Goal: Book appointment/travel/reservation

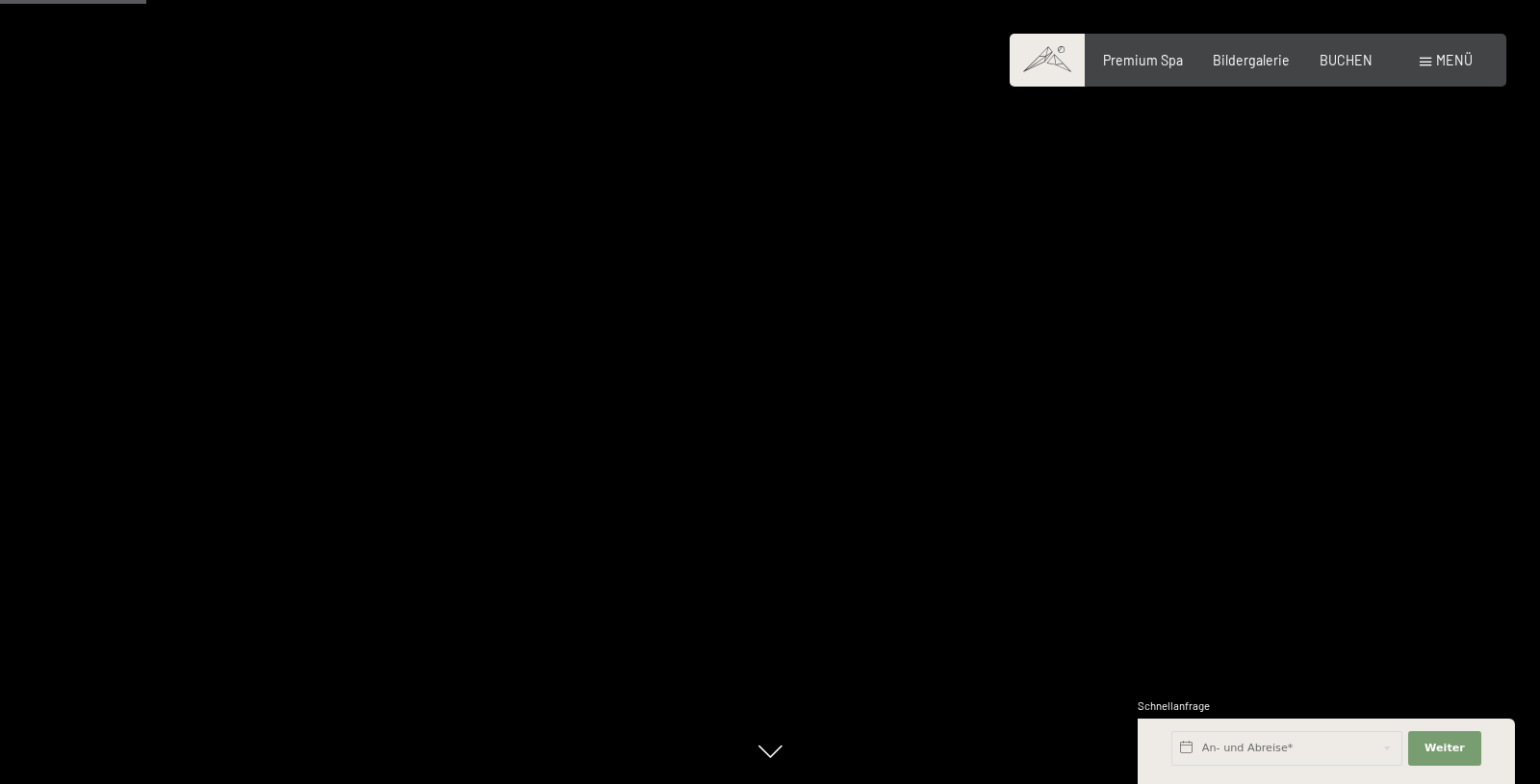
scroll to position [1178, 0]
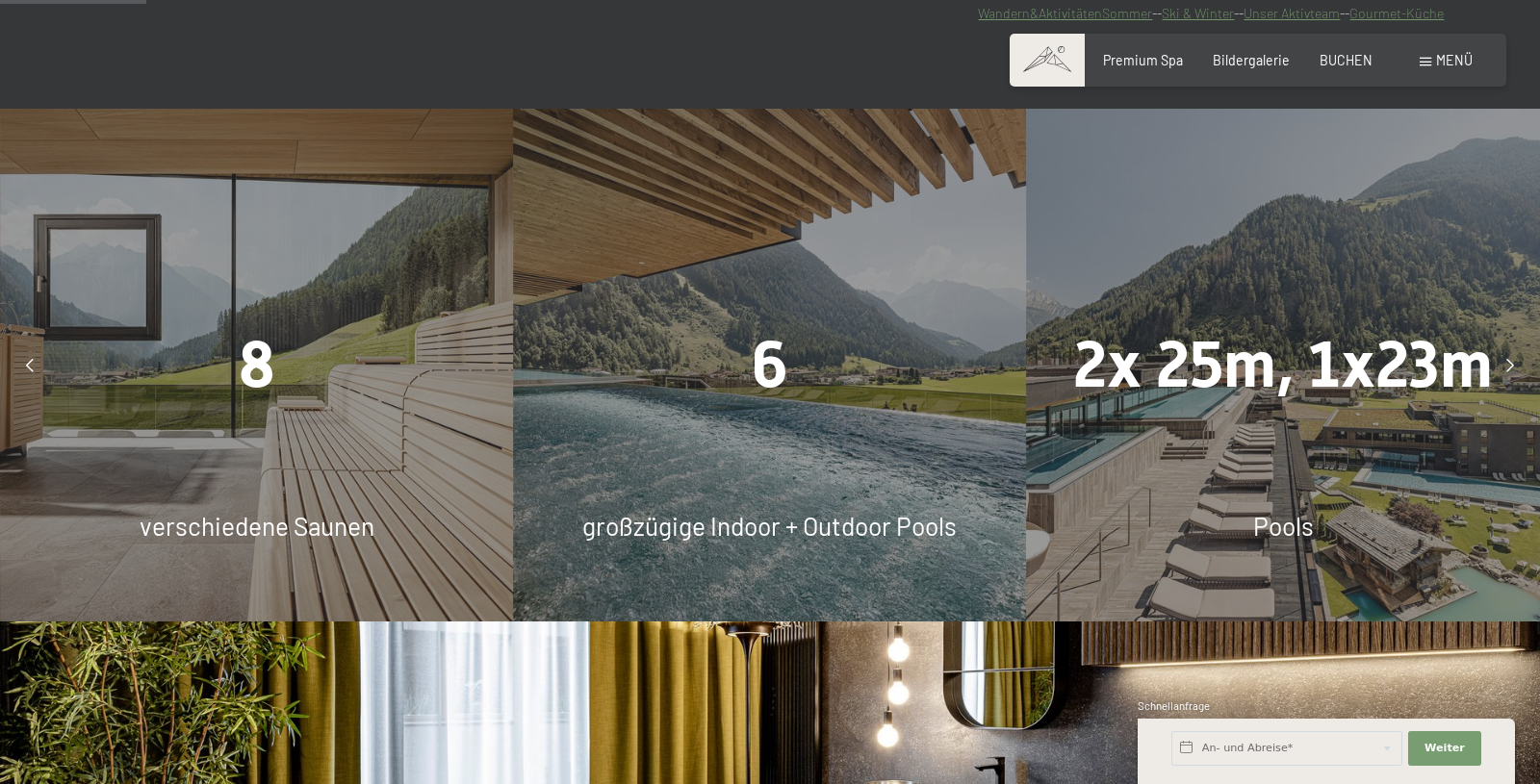
click at [781, 466] on div "6 großzügige Indoor + Outdoor Pools" at bounding box center [770, 365] width 513 height 513
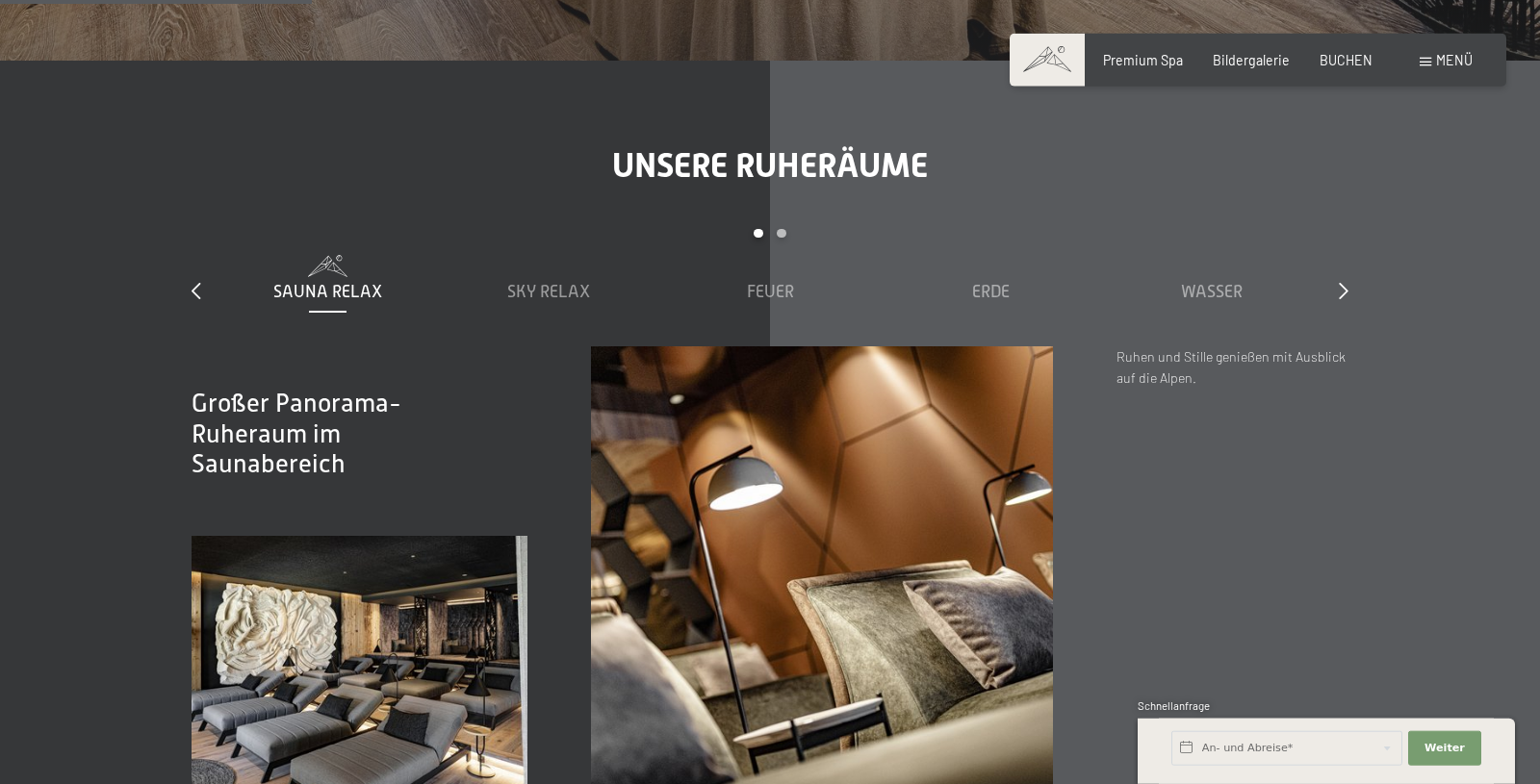
scroll to position [2551, 0]
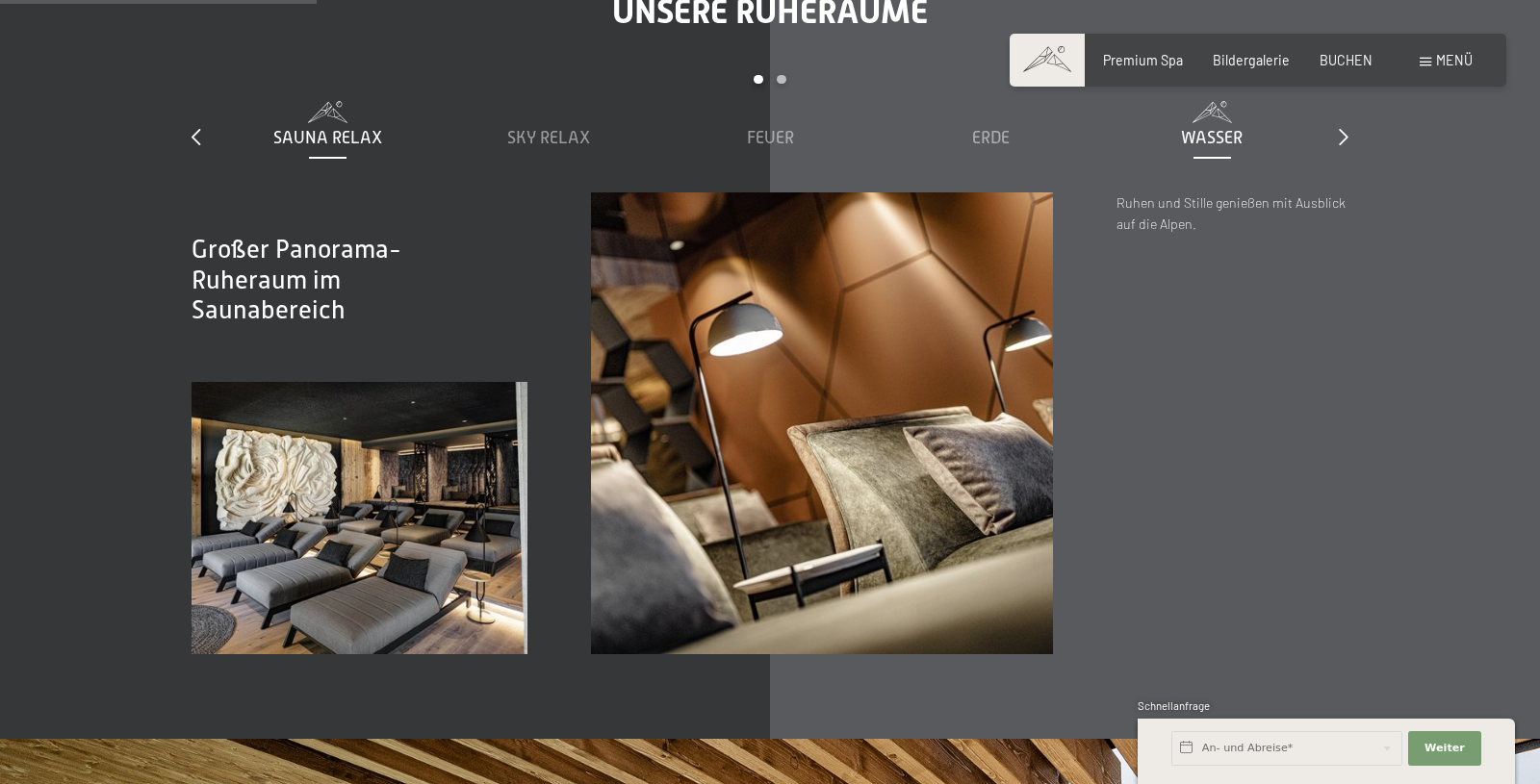
click at [1222, 136] on span "Wasser" at bounding box center [1213, 137] width 62 height 19
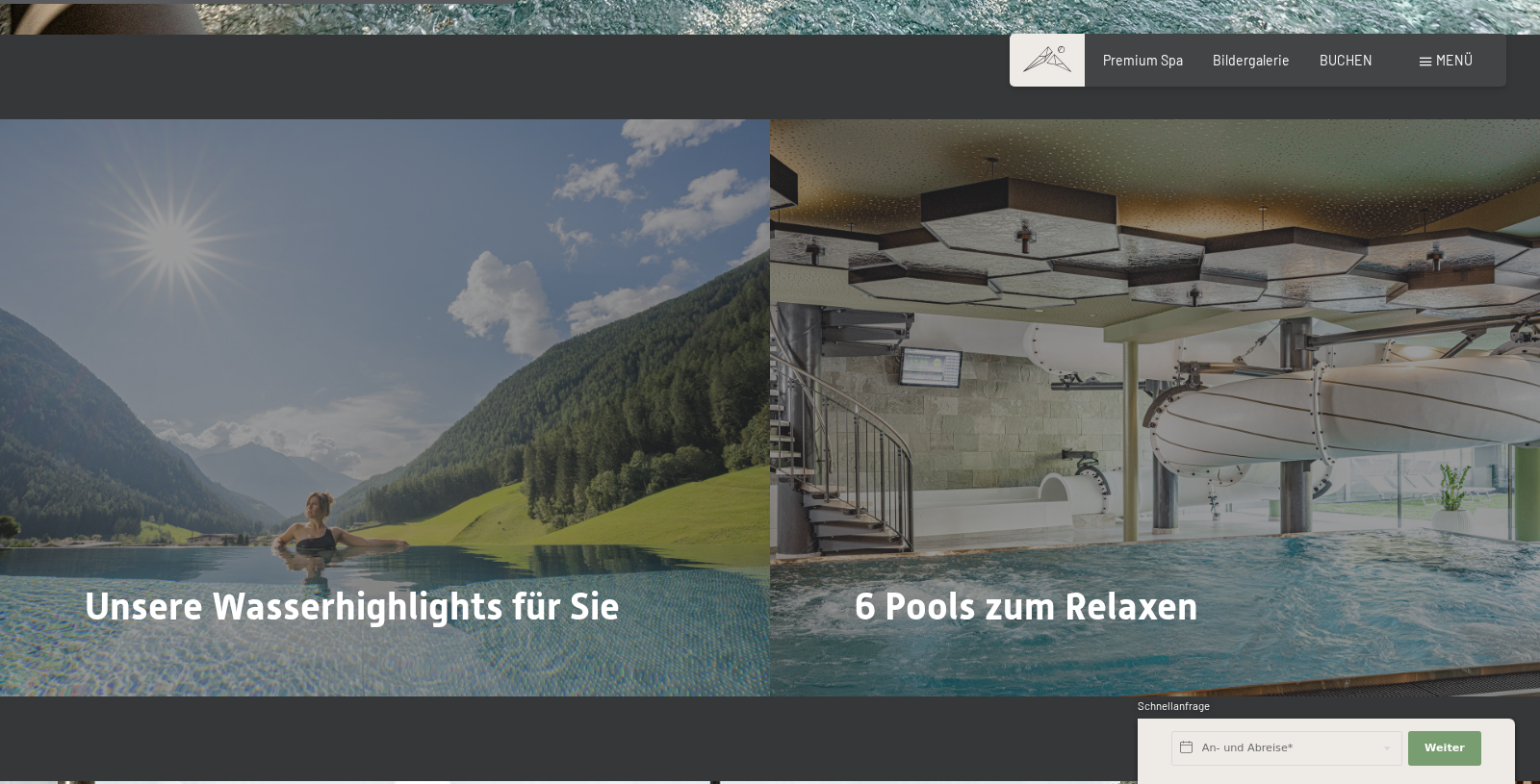
scroll to position [4220, 0]
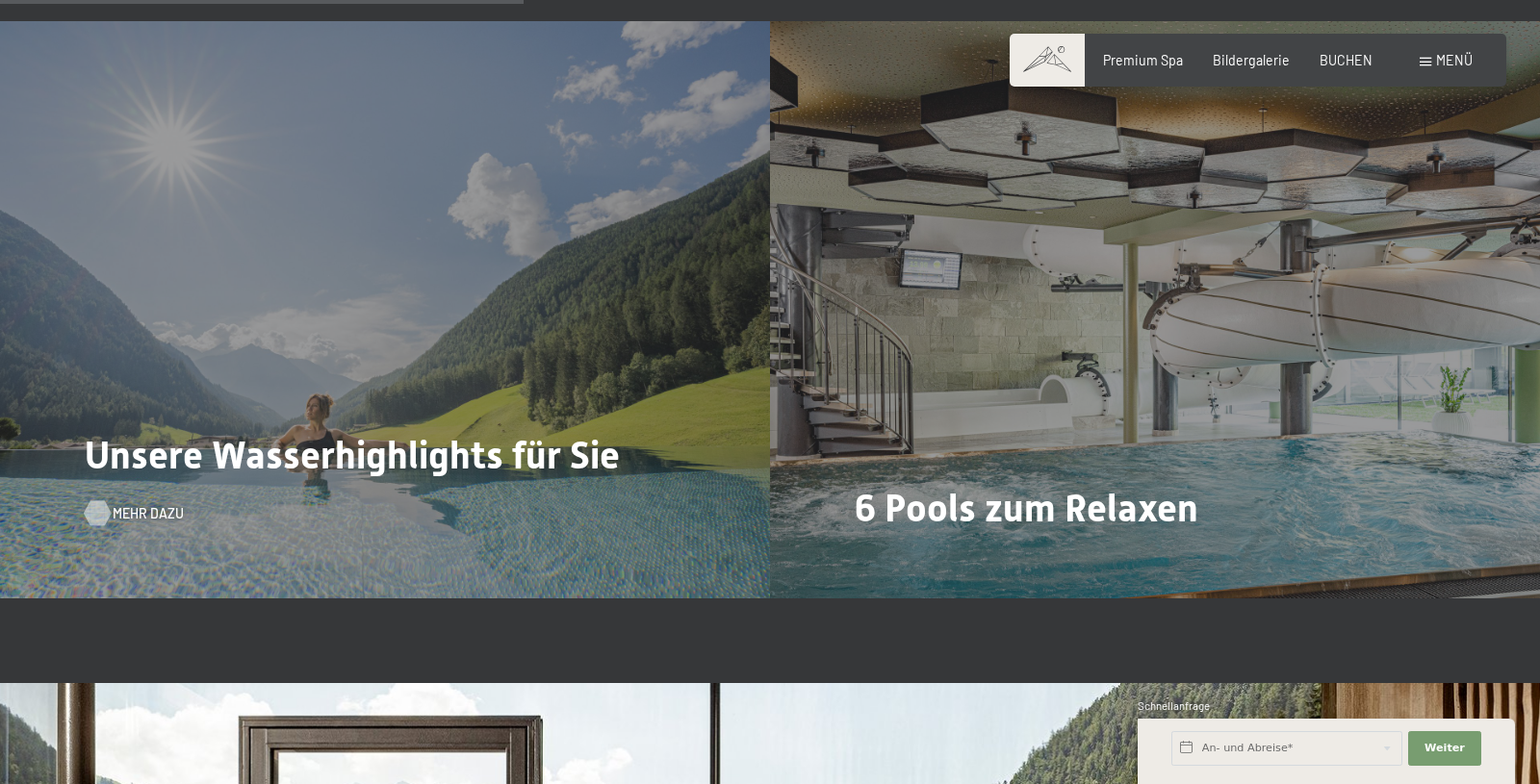
click at [153, 510] on span "Mehr dazu" at bounding box center [148, 513] width 71 height 19
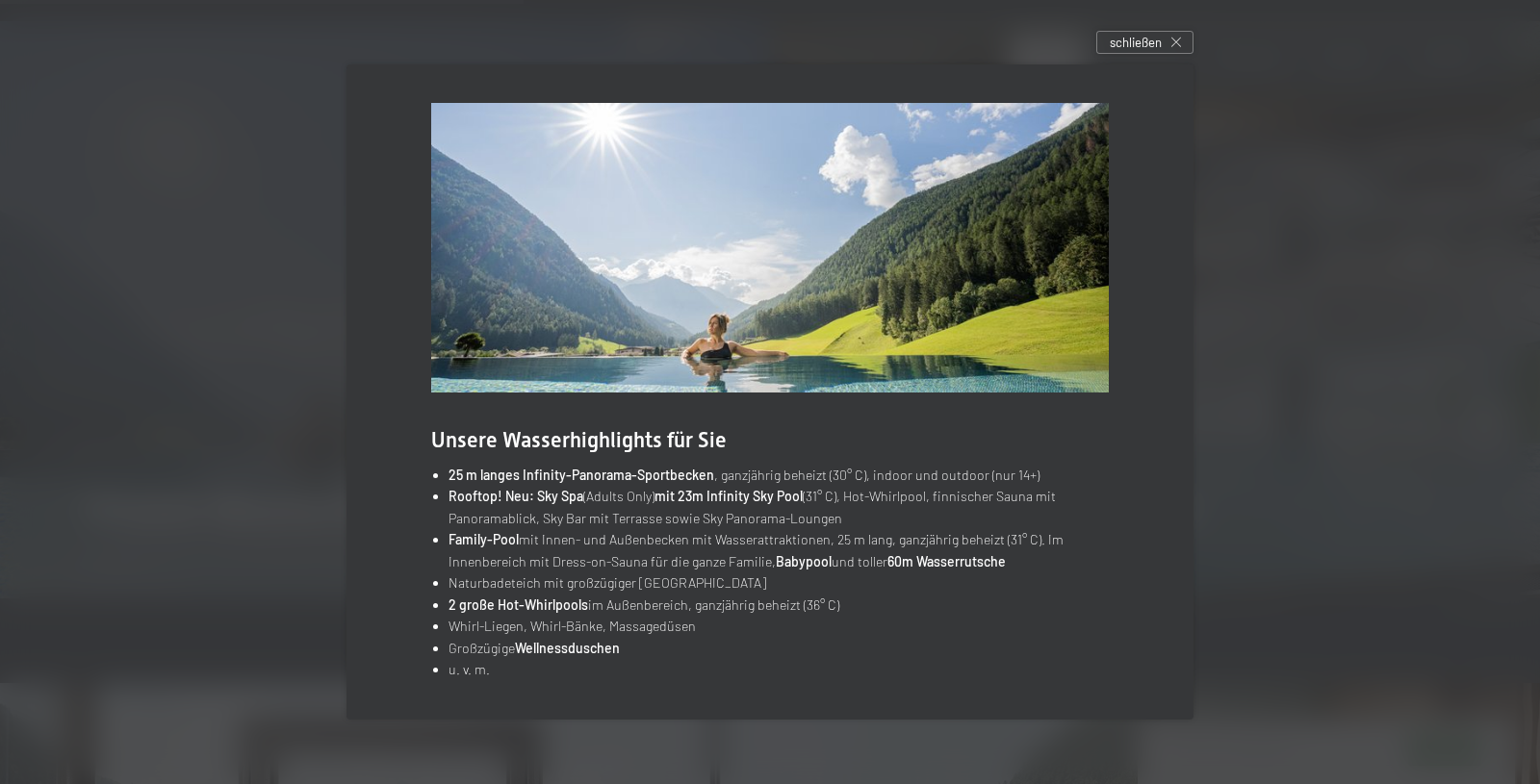
scroll to position [0, 0]
click at [1116, 39] on span "schließen" at bounding box center [1136, 42] width 52 height 17
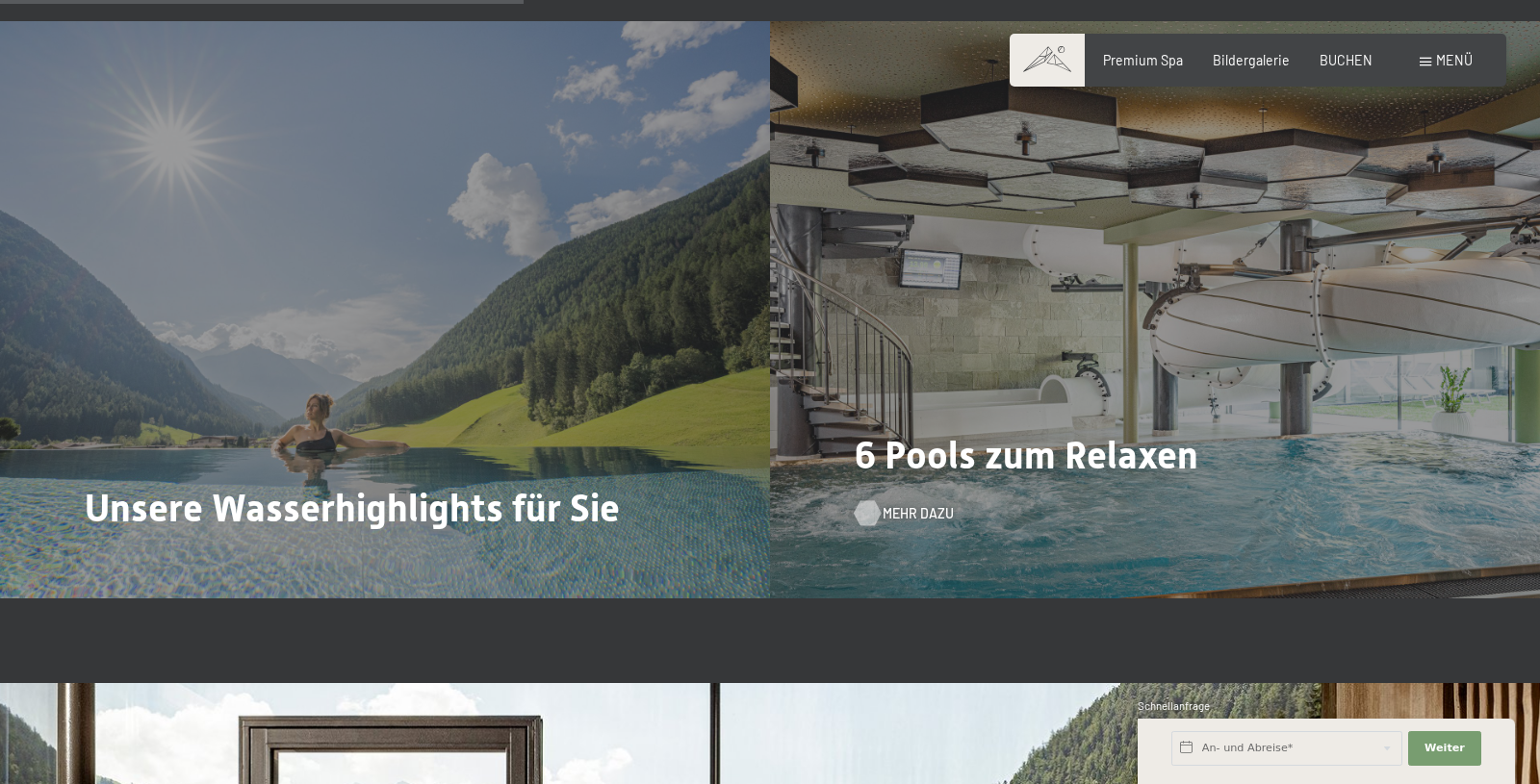
click at [876, 520] on div "Mehr dazu" at bounding box center [895, 513] width 80 height 19
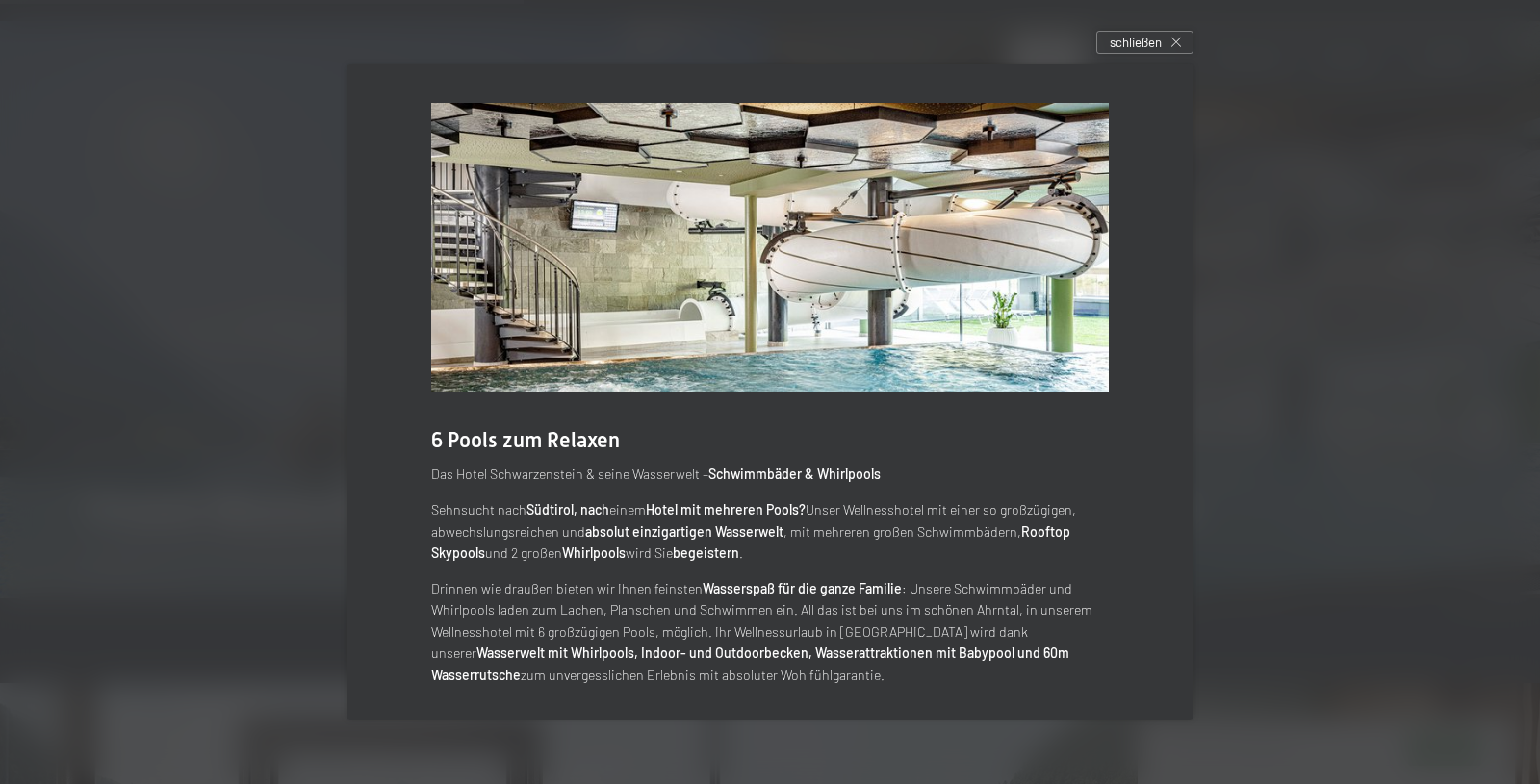
scroll to position [5, 0]
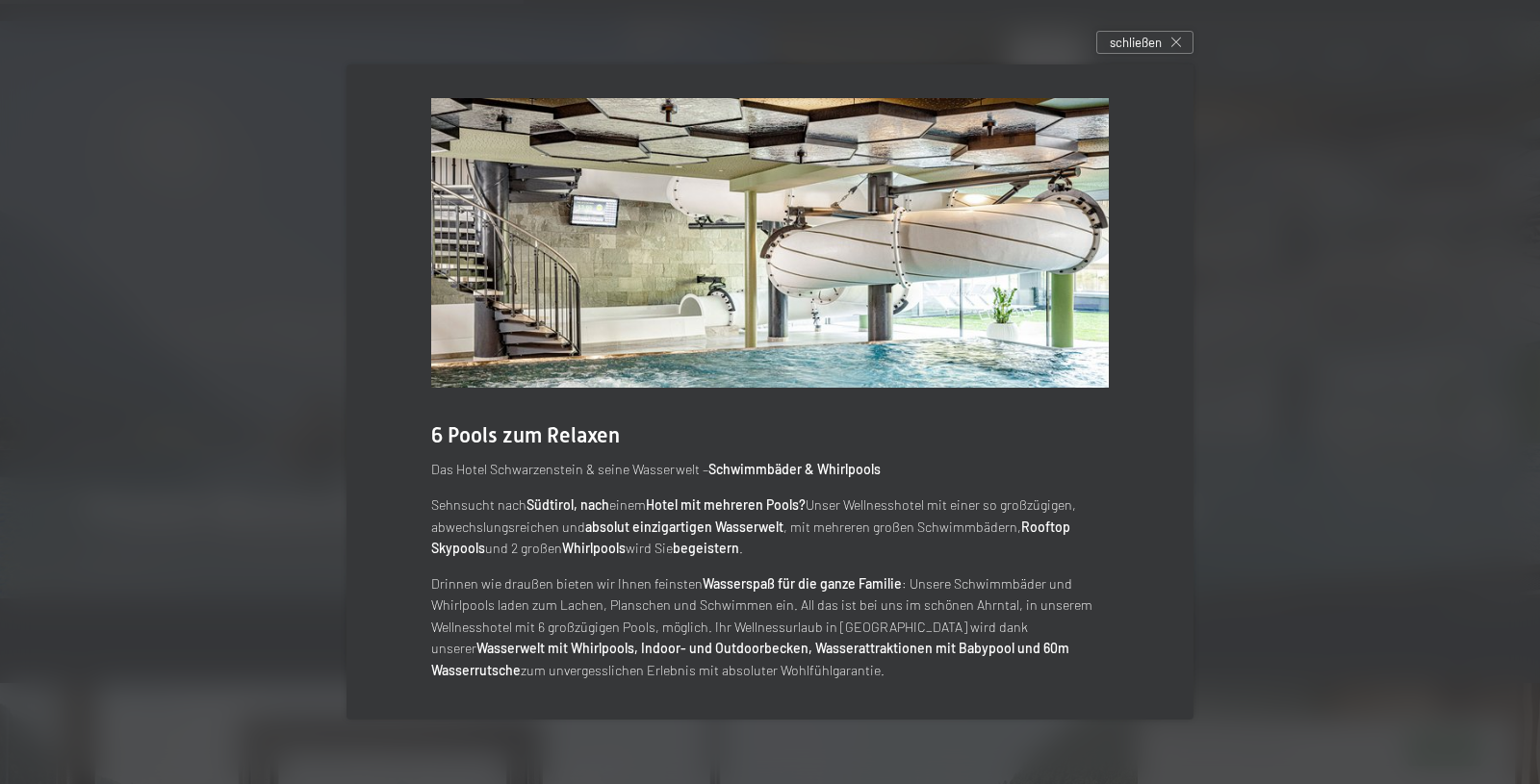
click at [1009, 314] on img at bounding box center [770, 242] width 678 height 289
click at [1149, 34] on span "schließen" at bounding box center [1136, 42] width 52 height 17
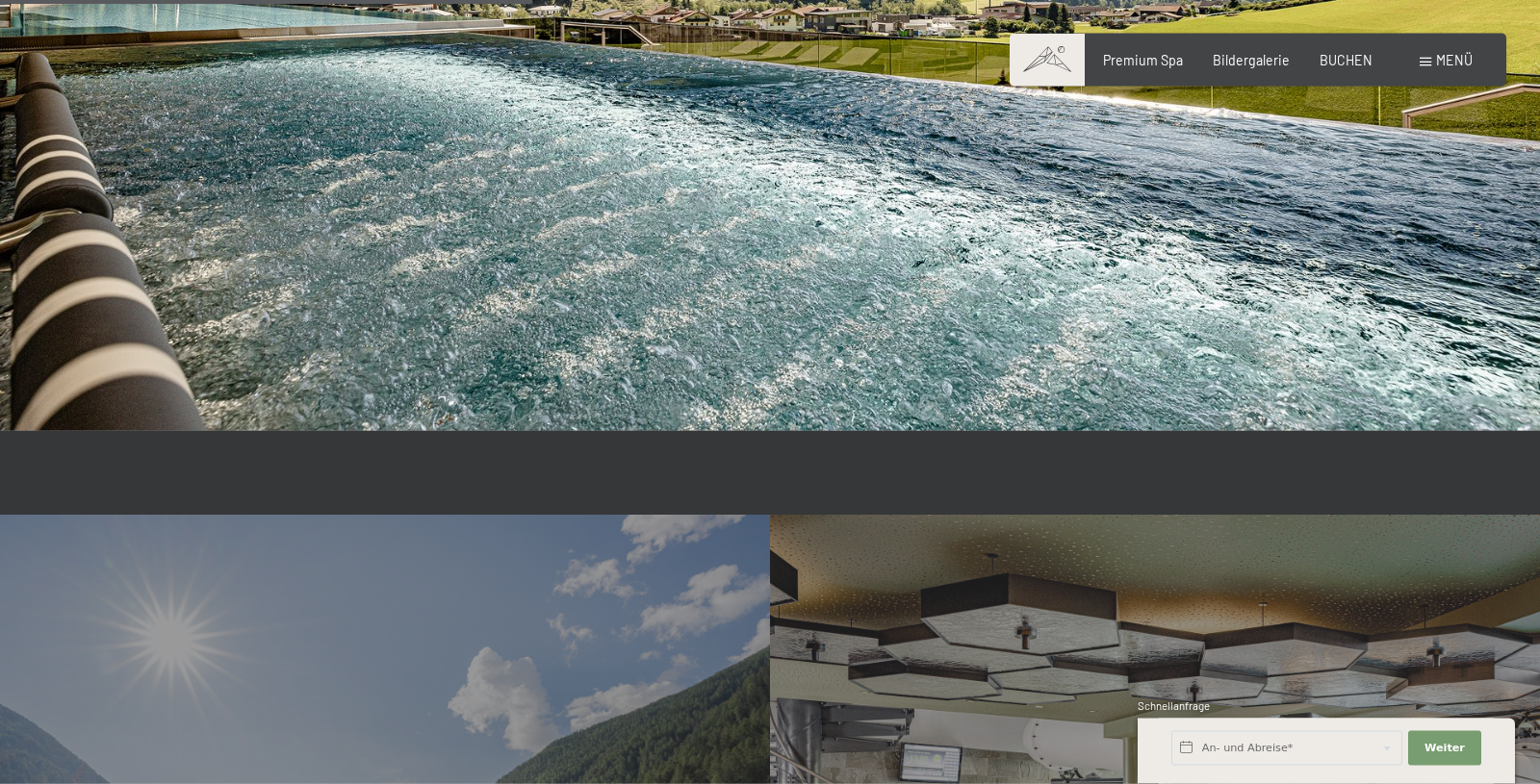
scroll to position [3435, 0]
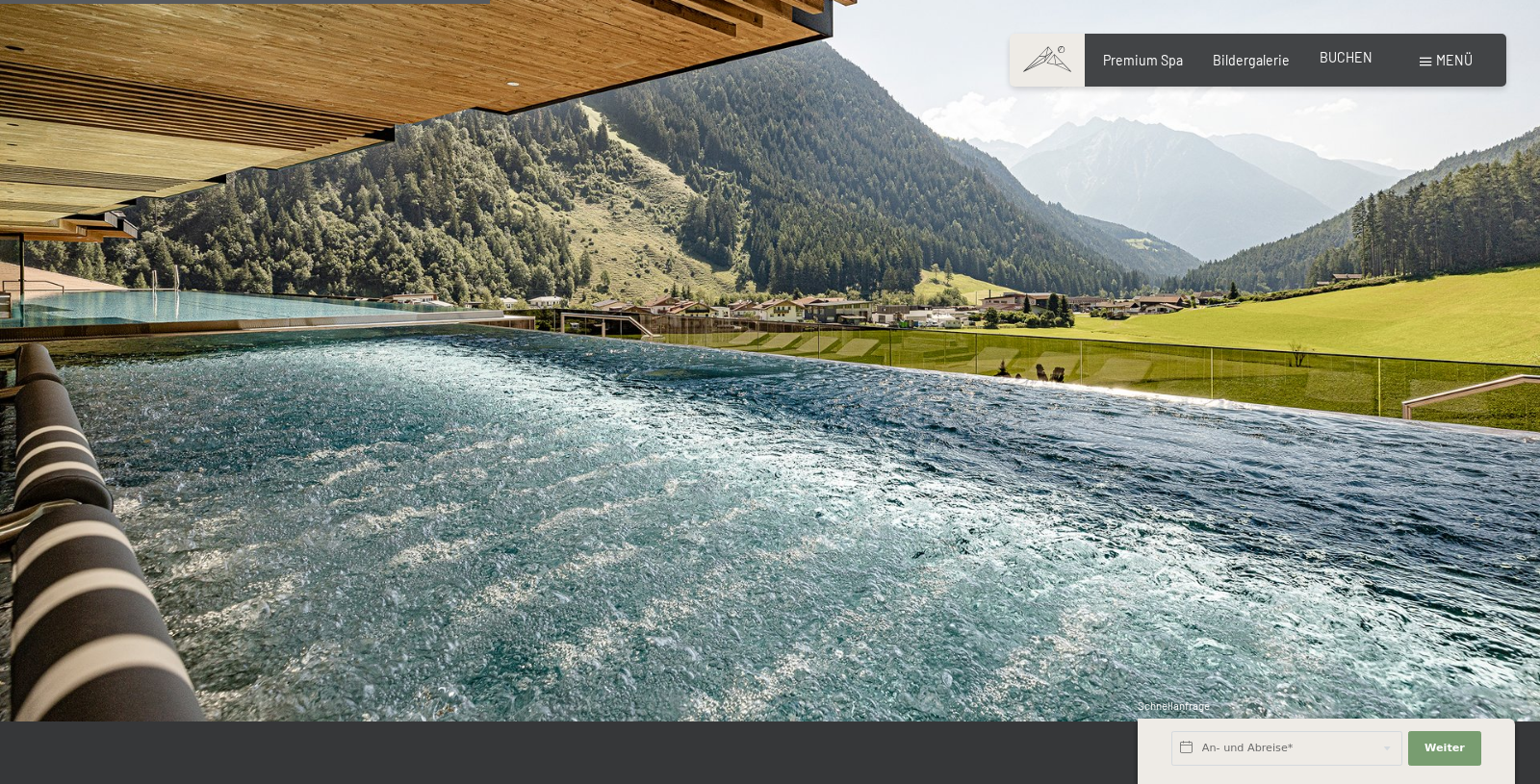
click at [1352, 55] on span "BUCHEN" at bounding box center [1346, 57] width 53 height 16
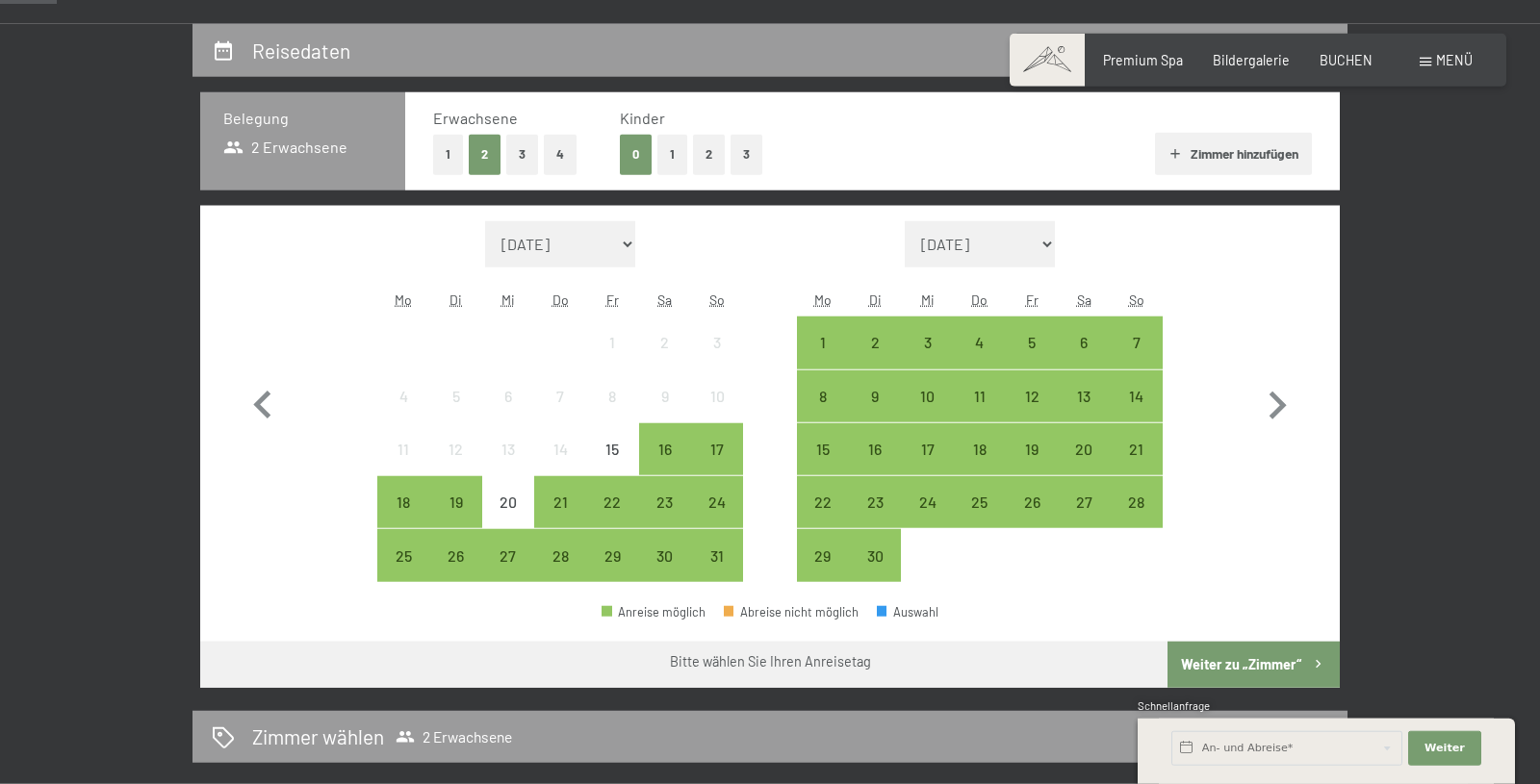
scroll to position [393, 0]
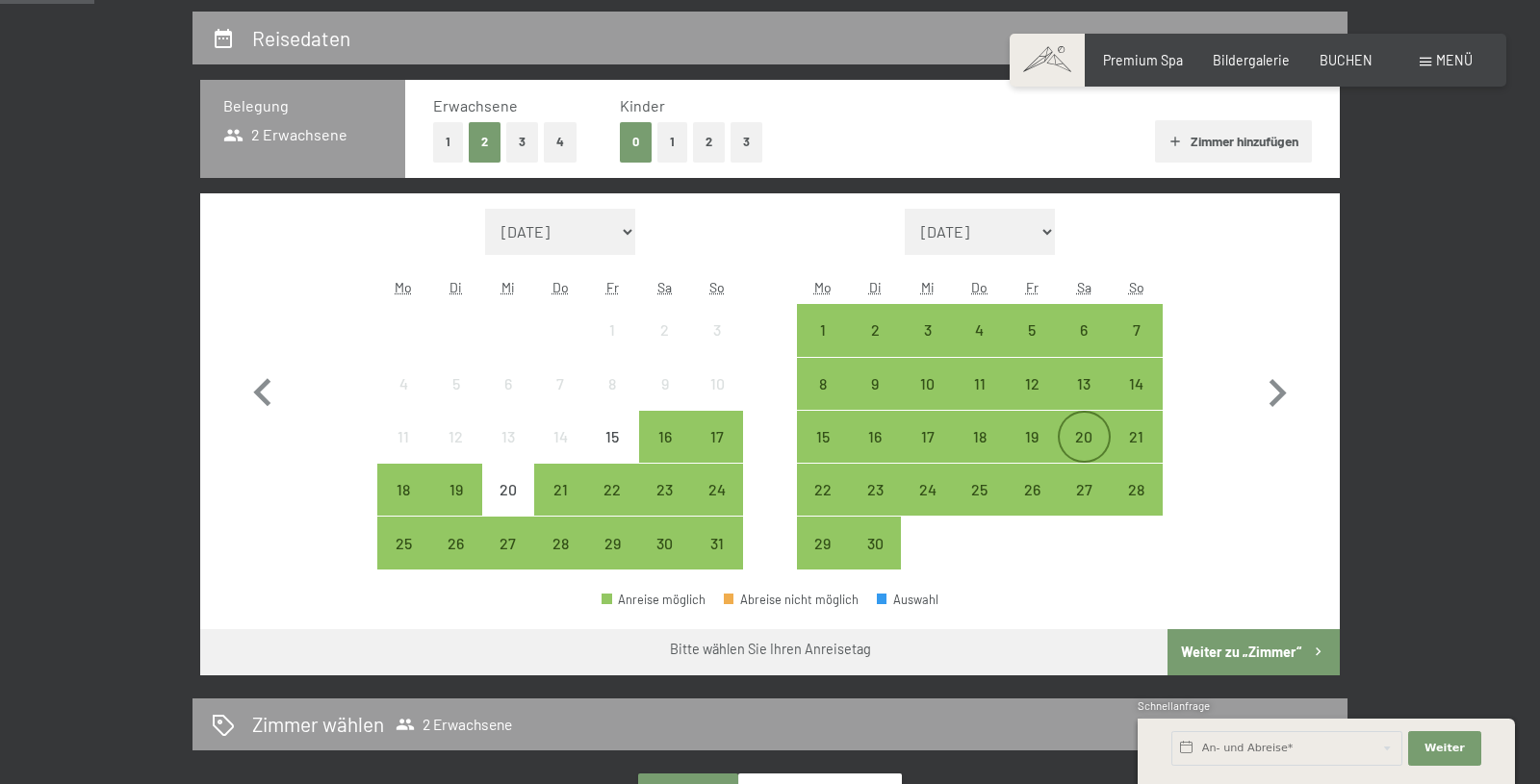
click at [1077, 441] on div "20" at bounding box center [1084, 453] width 48 height 48
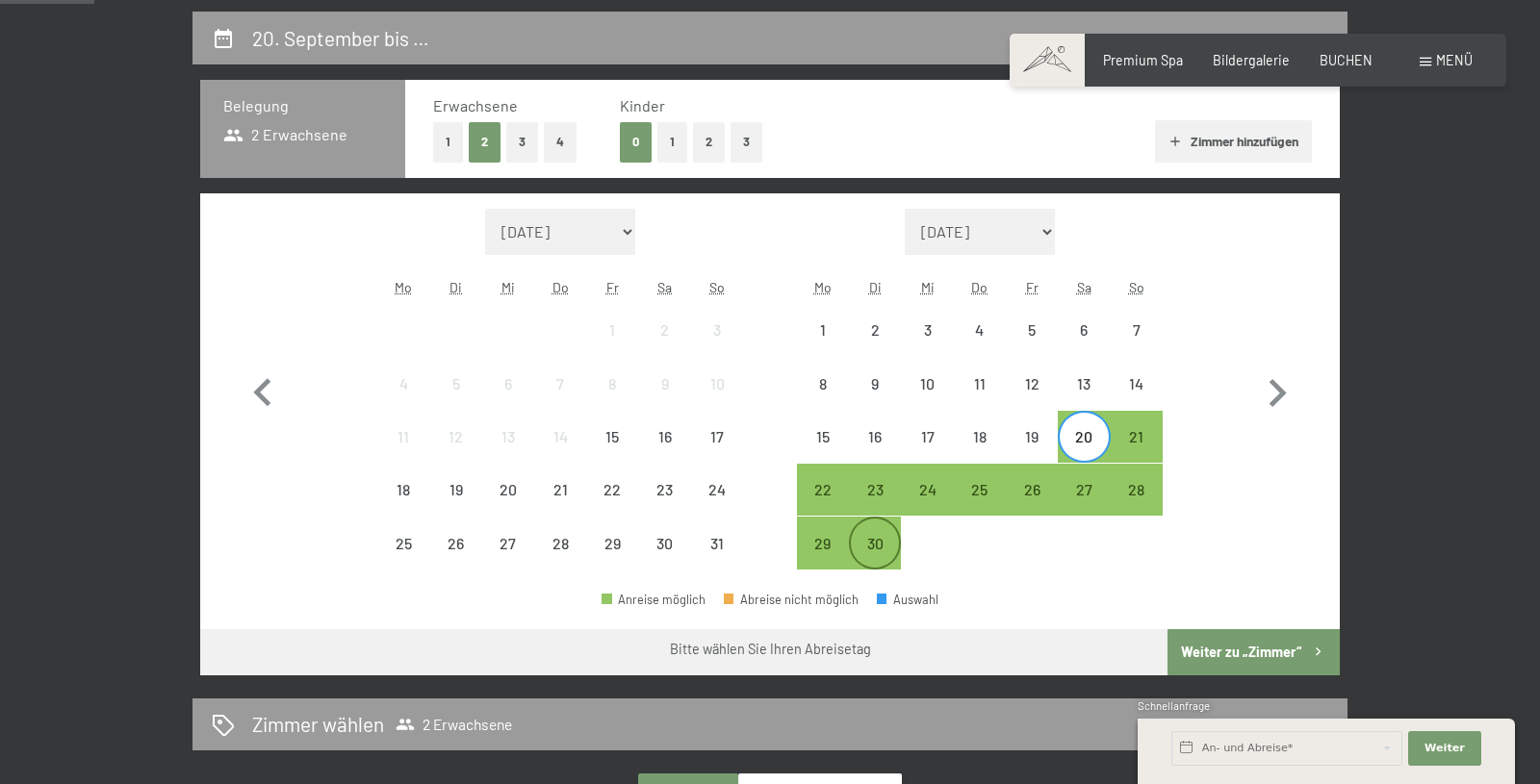
click at [871, 551] on div "30" at bounding box center [875, 560] width 48 height 48
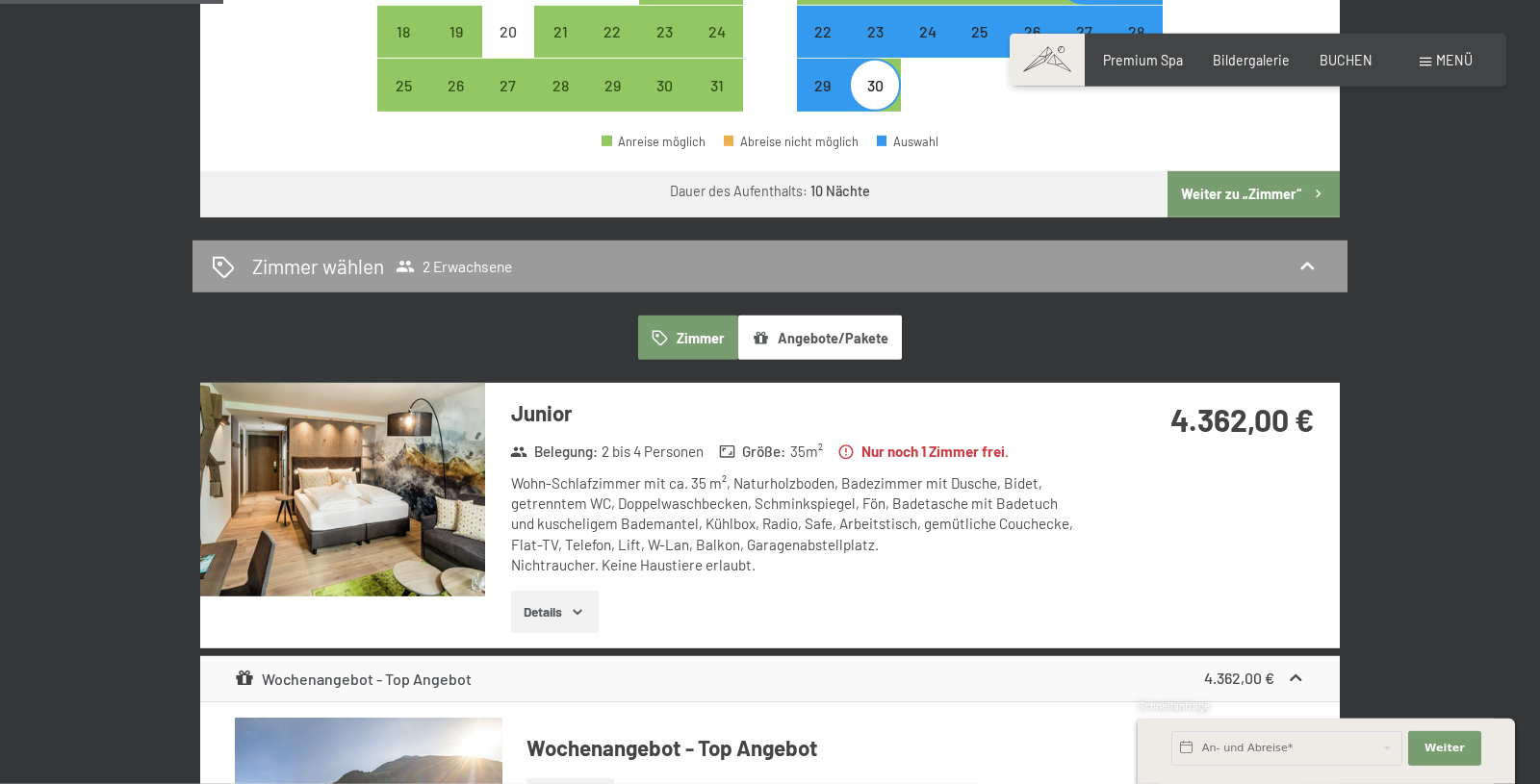
scroll to position [884, 0]
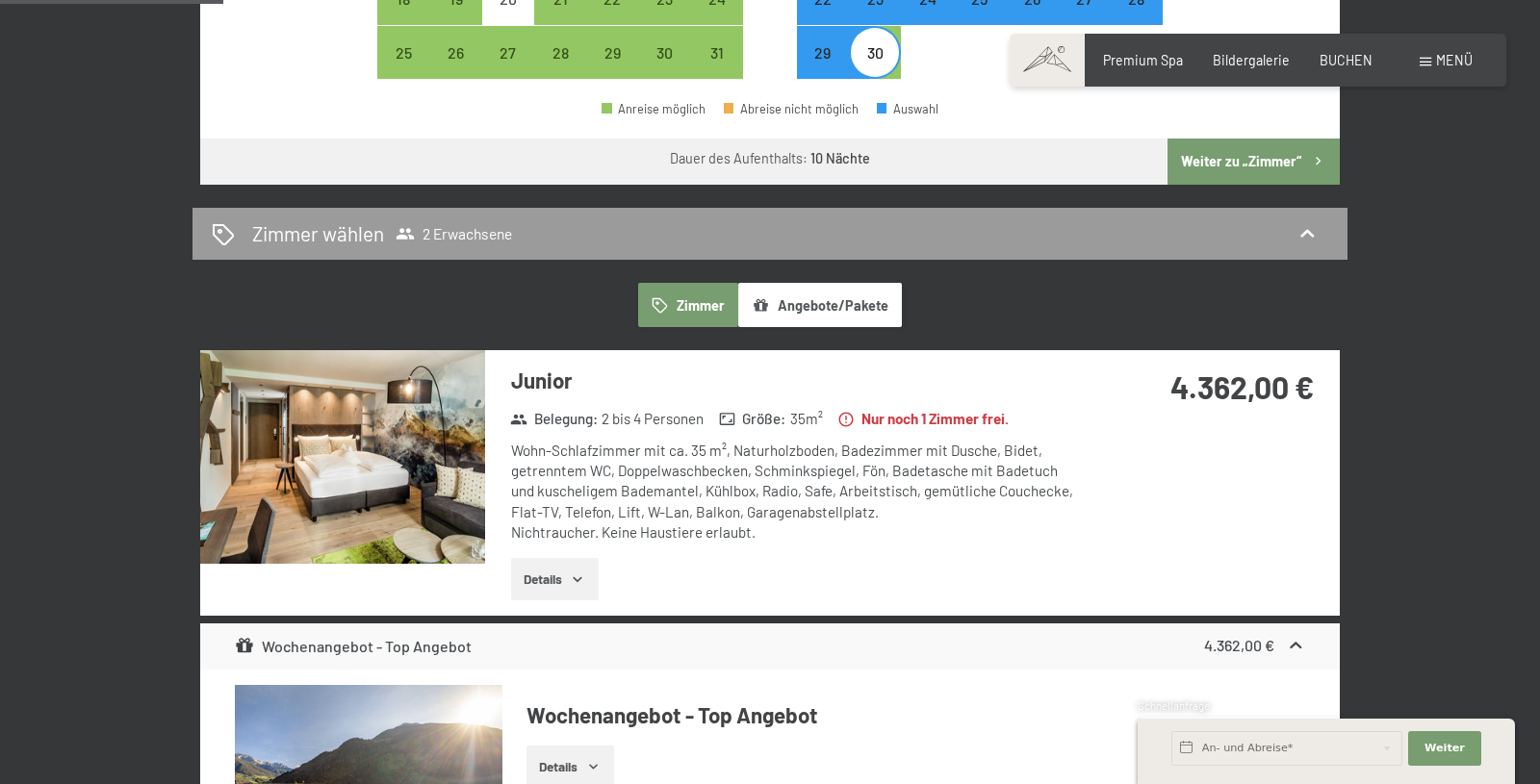
click at [559, 579] on button "Details" at bounding box center [555, 580] width 88 height 42
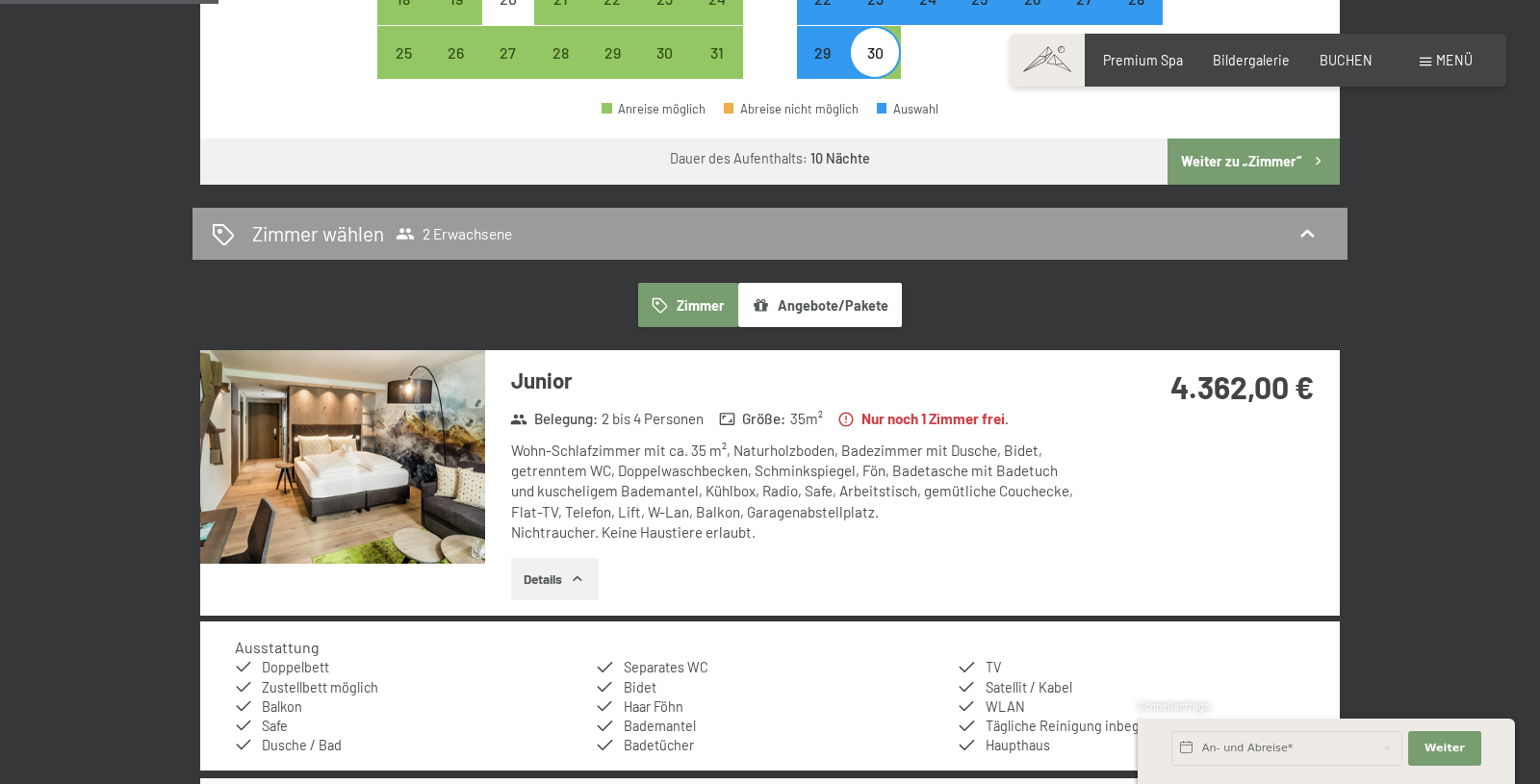
click at [810, 300] on button "Angebote/Pakete" at bounding box center [820, 305] width 164 height 44
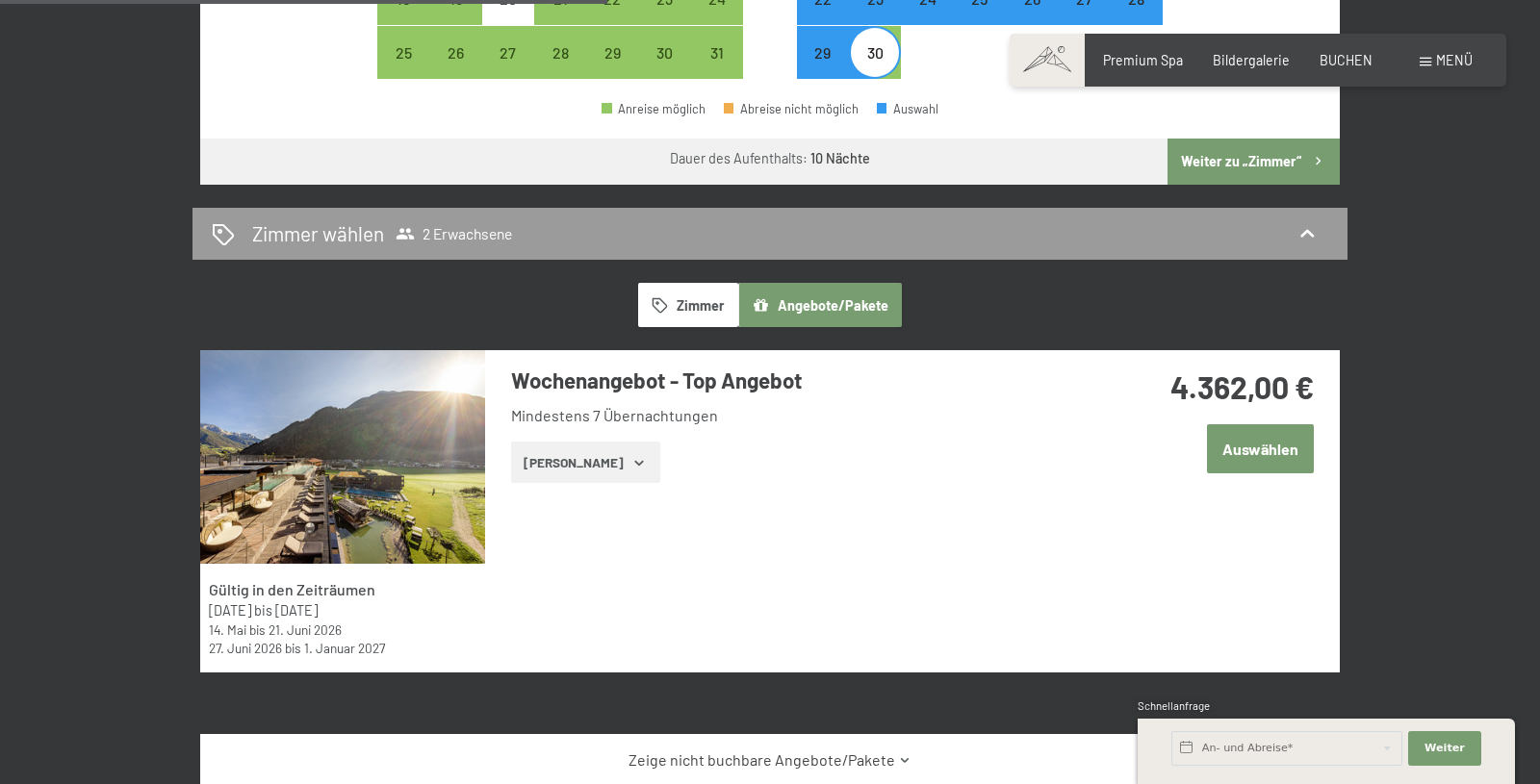
click at [594, 471] on button "[PERSON_NAME]" at bounding box center [586, 463] width 150 height 42
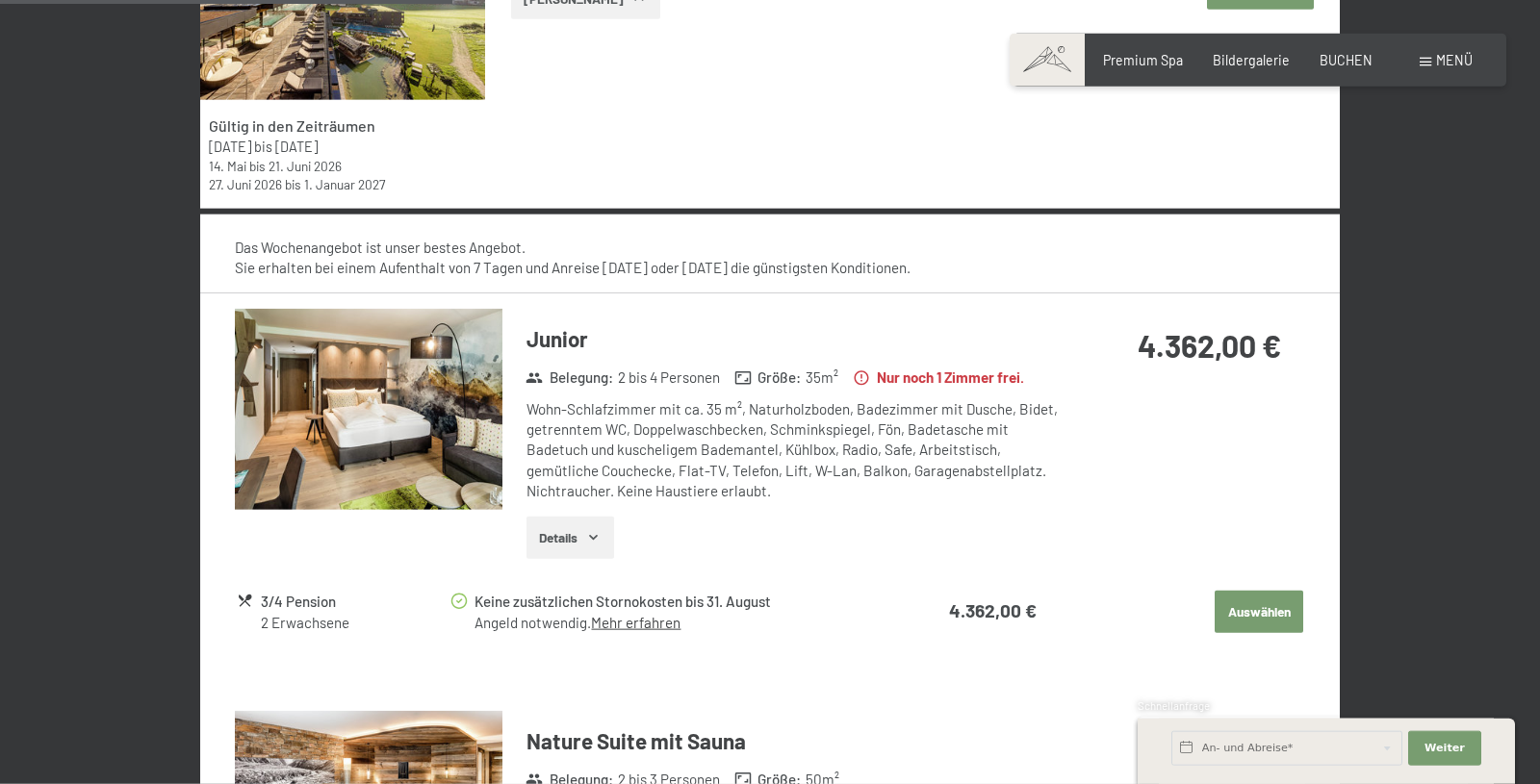
scroll to position [1374, 0]
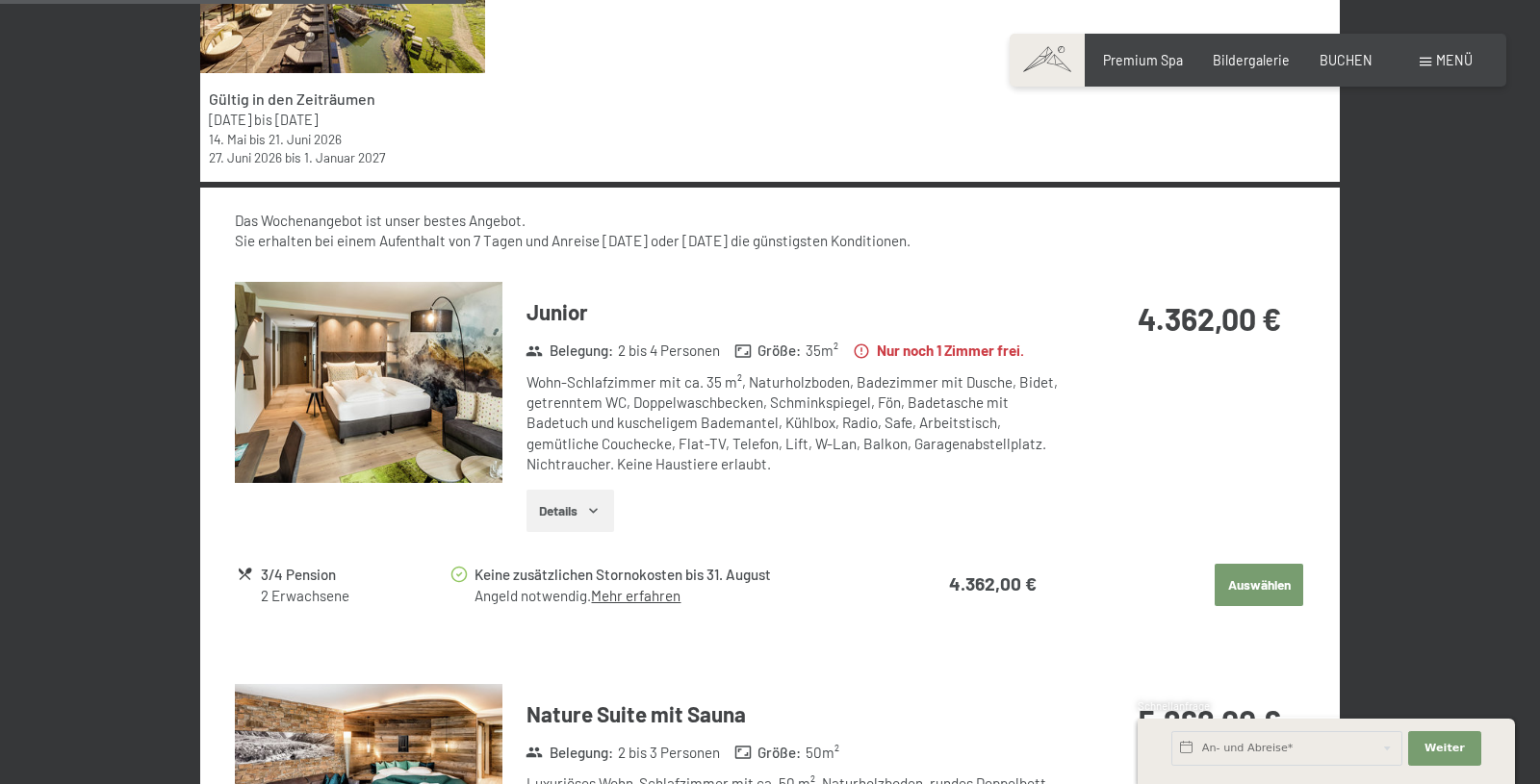
click at [577, 520] on button "Details" at bounding box center [571, 511] width 88 height 42
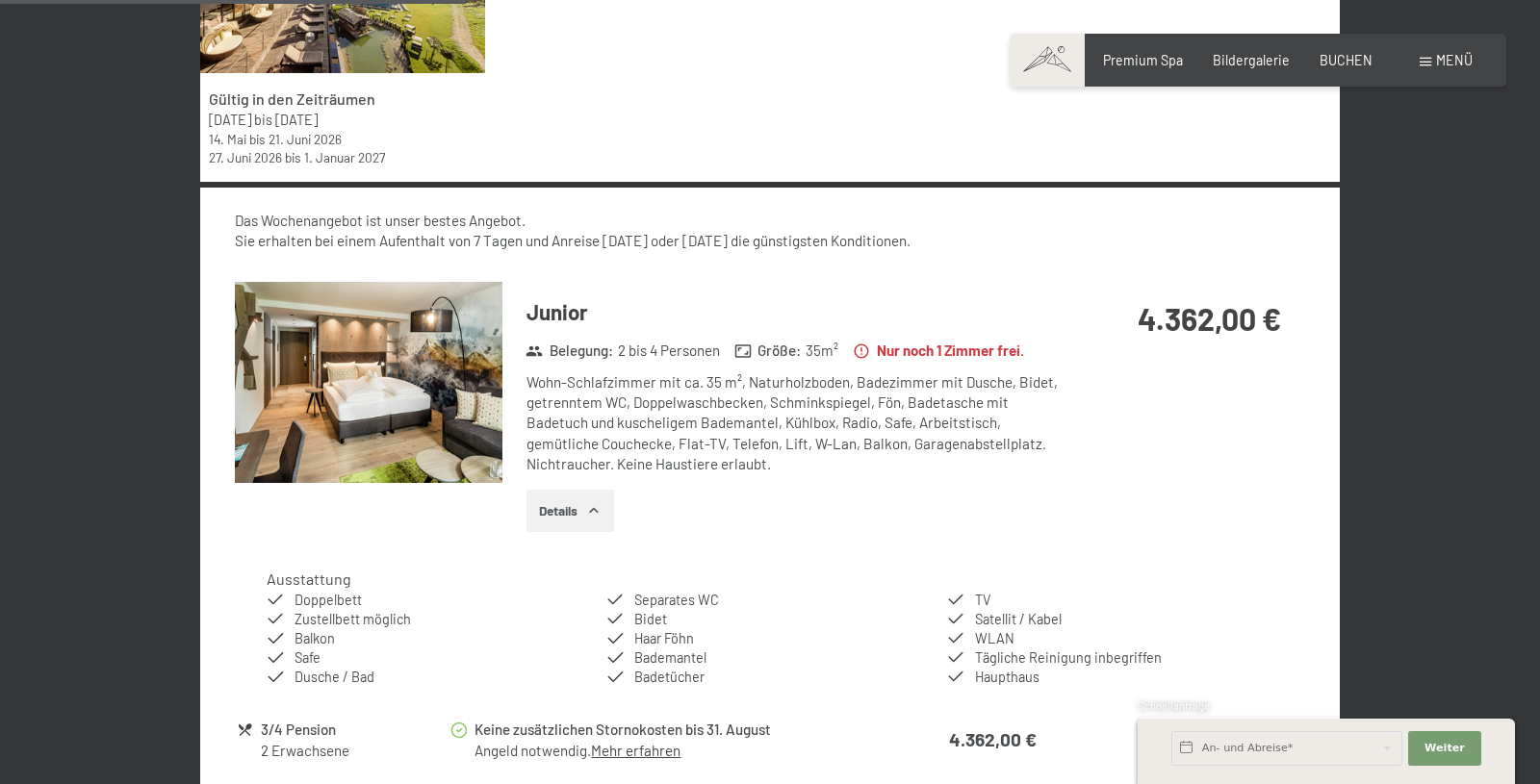
click at [395, 374] on img at bounding box center [368, 383] width 267 height 201
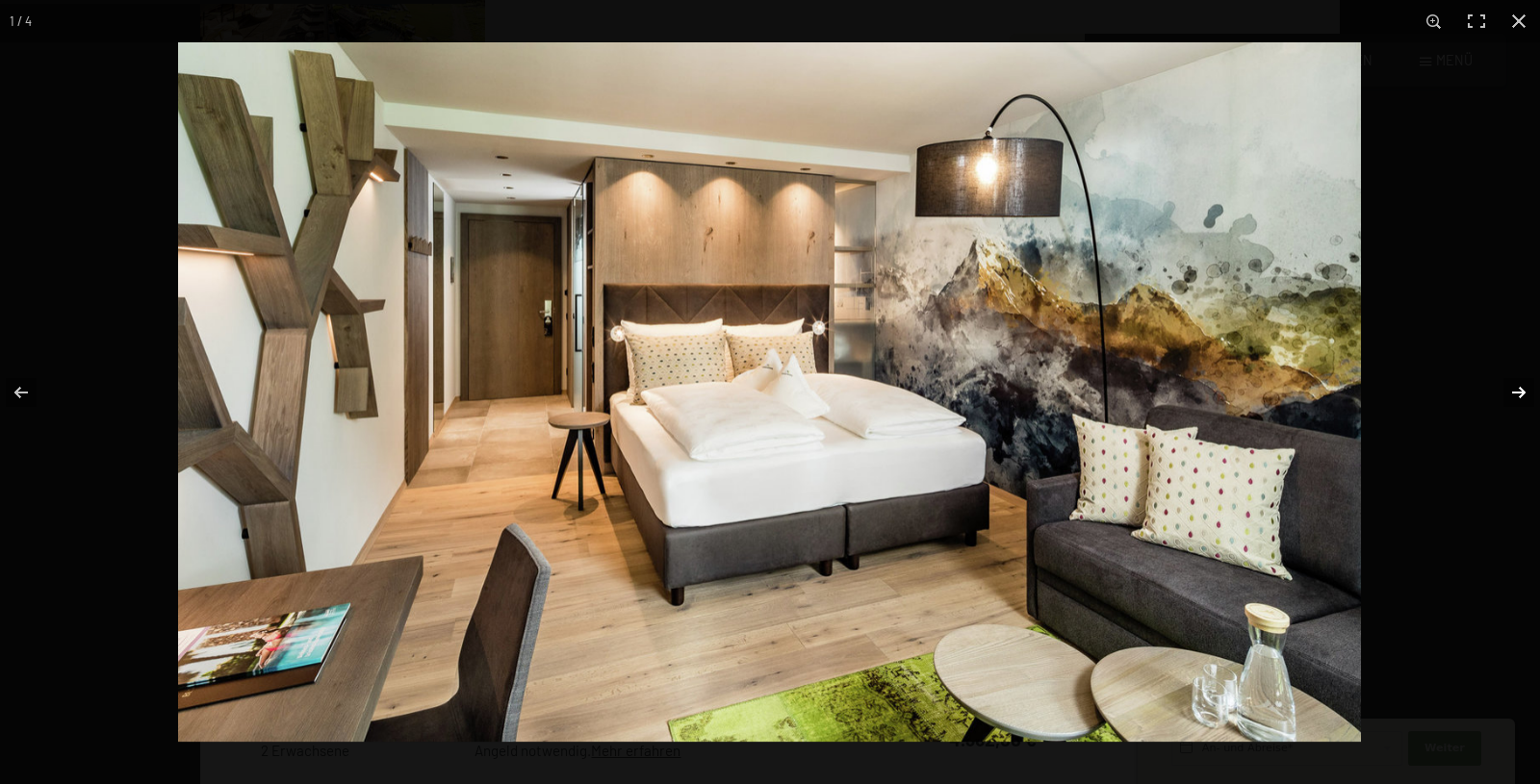
click at [1526, 394] on button "button" at bounding box center [1507, 392] width 68 height 96
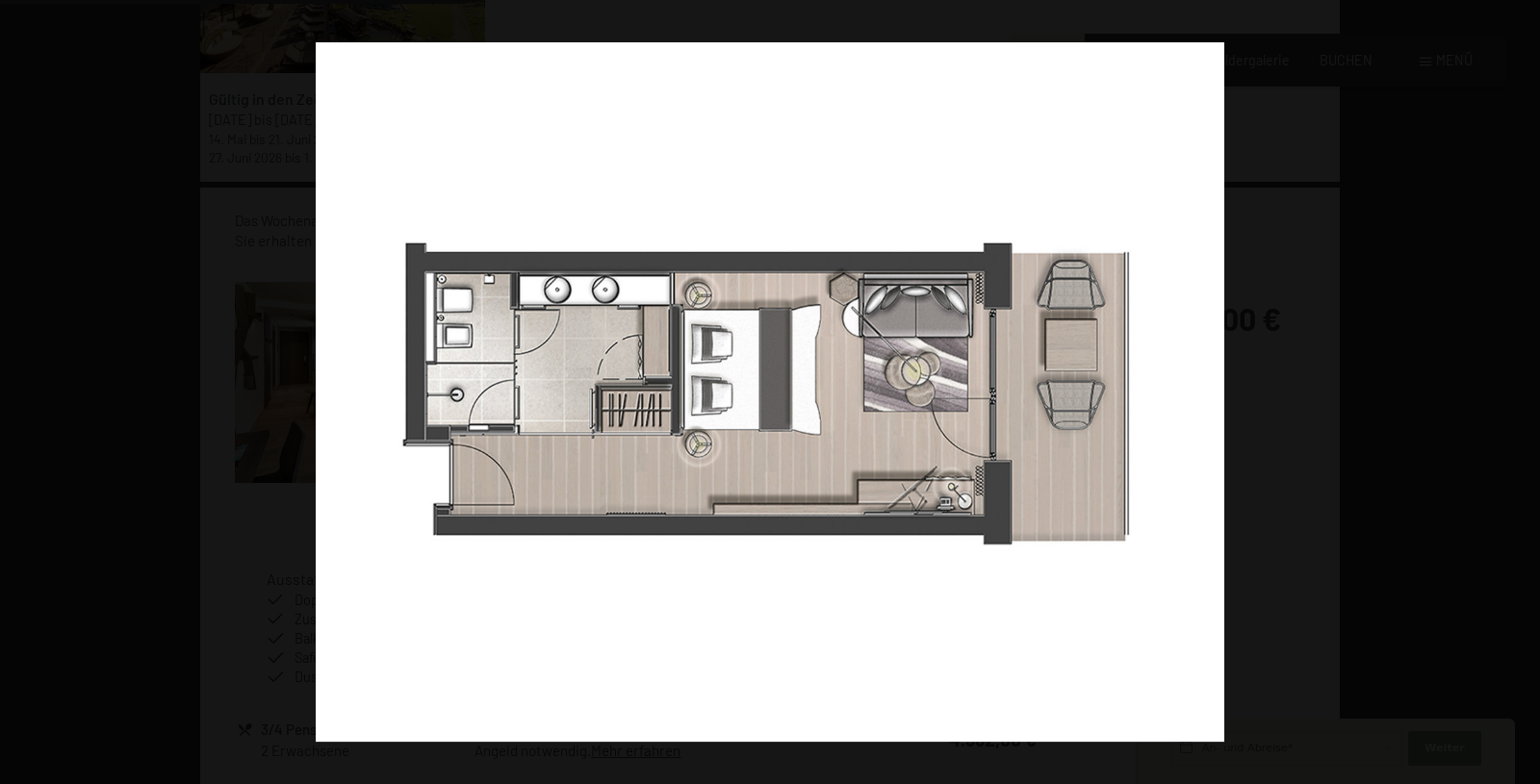
click at [1526, 393] on button "button" at bounding box center [1507, 392] width 68 height 96
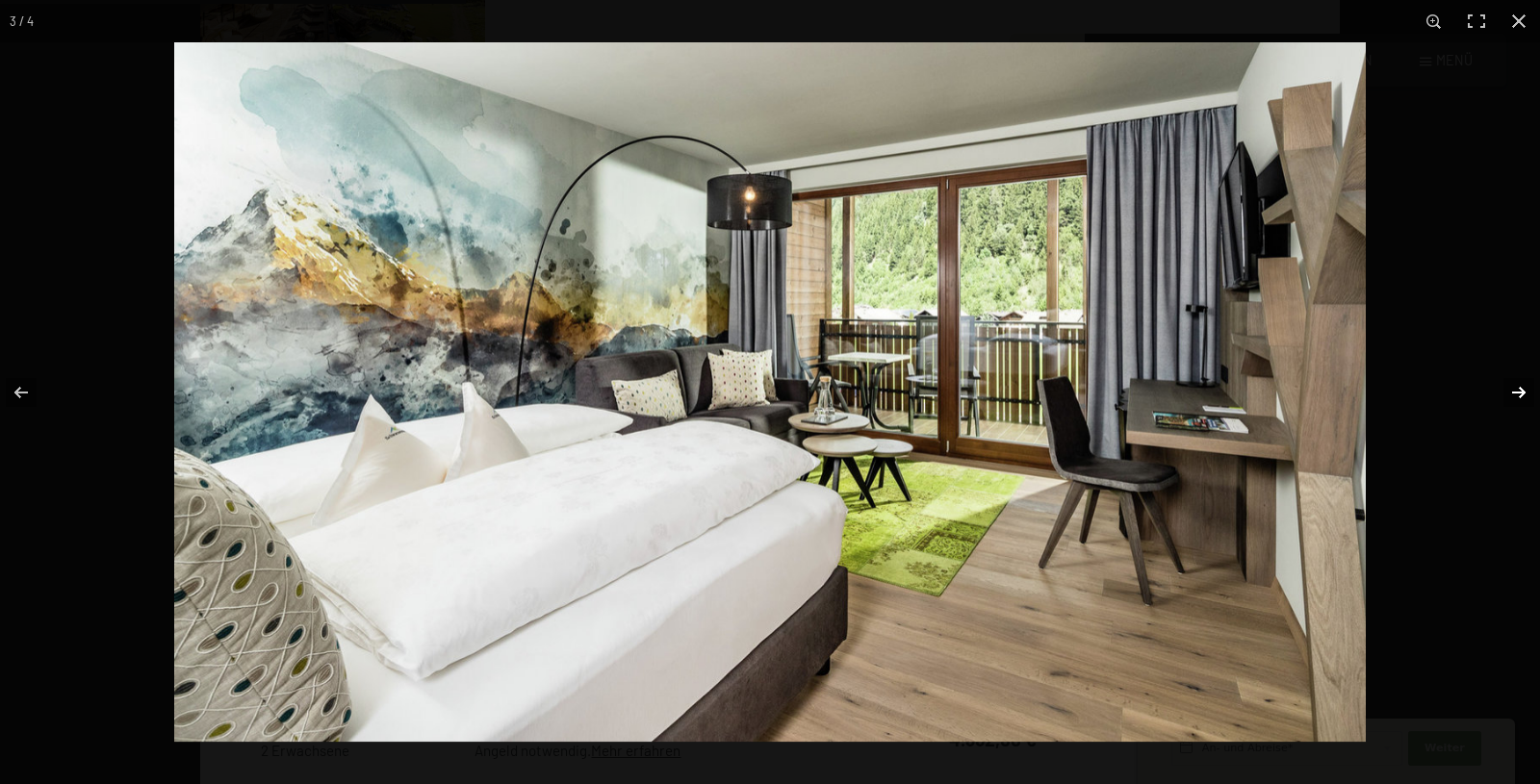
click at [1513, 387] on button "button" at bounding box center [1507, 392] width 68 height 96
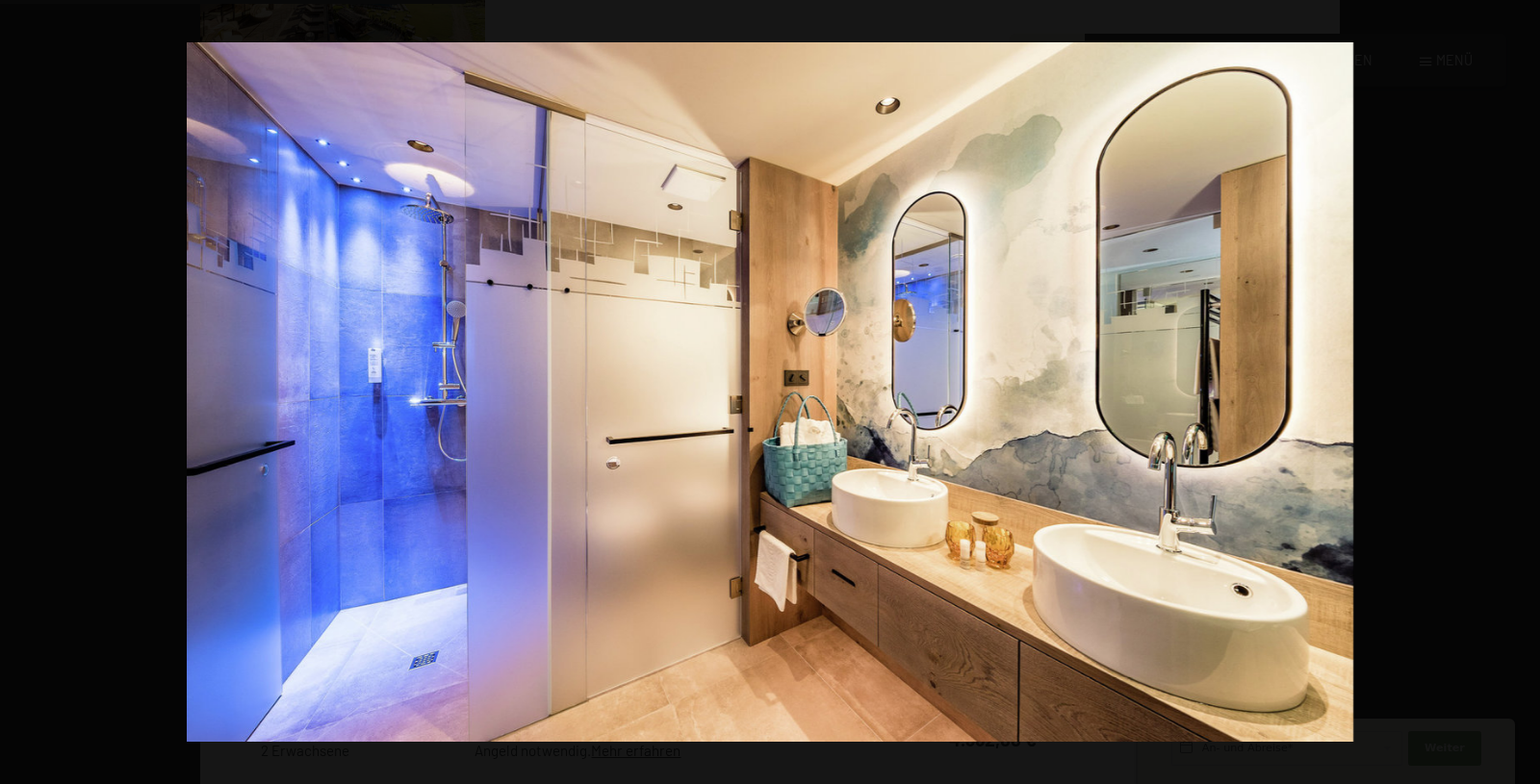
click at [1517, 394] on button "button" at bounding box center [1507, 392] width 68 height 96
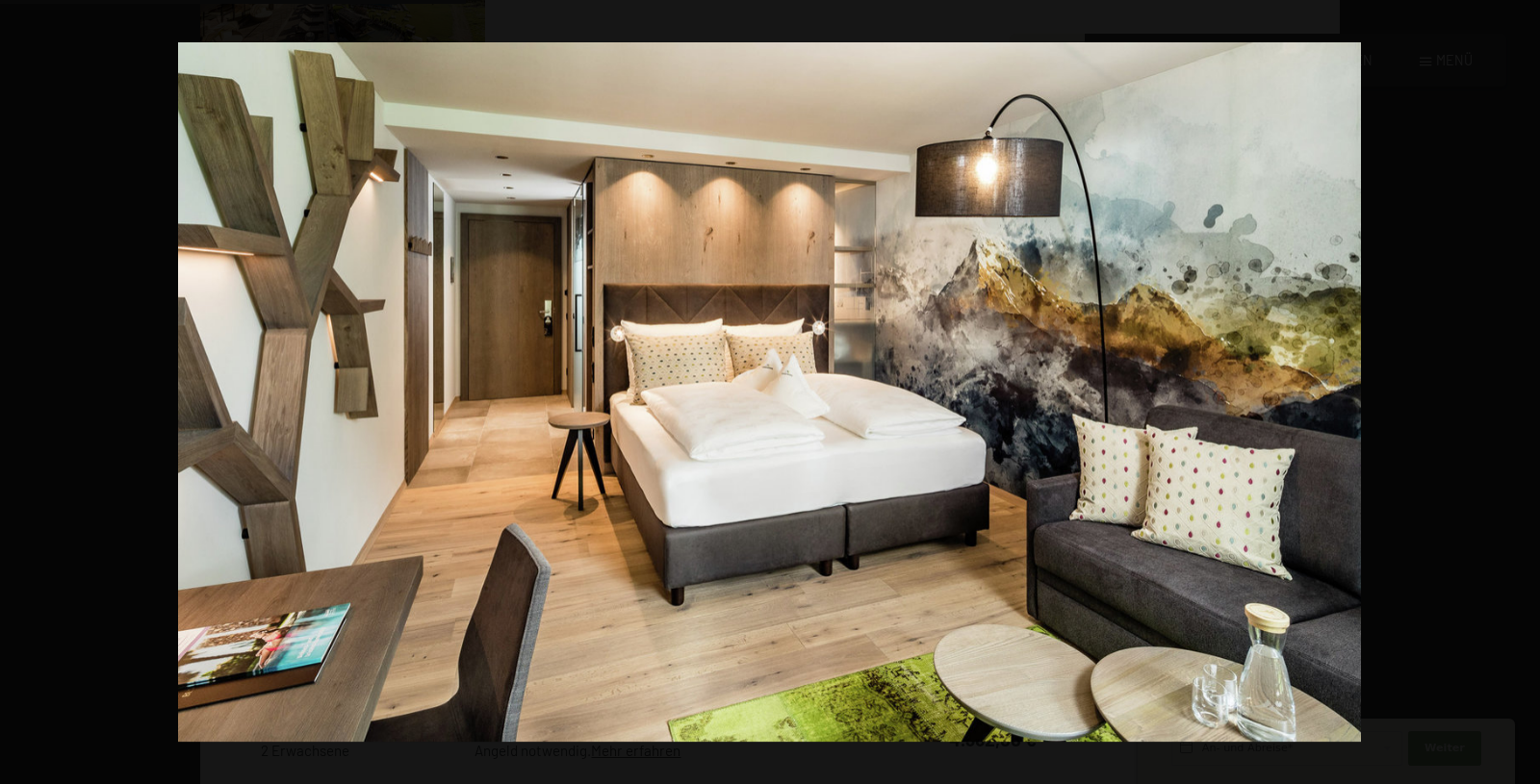
click at [1517, 394] on button "button" at bounding box center [1507, 392] width 68 height 96
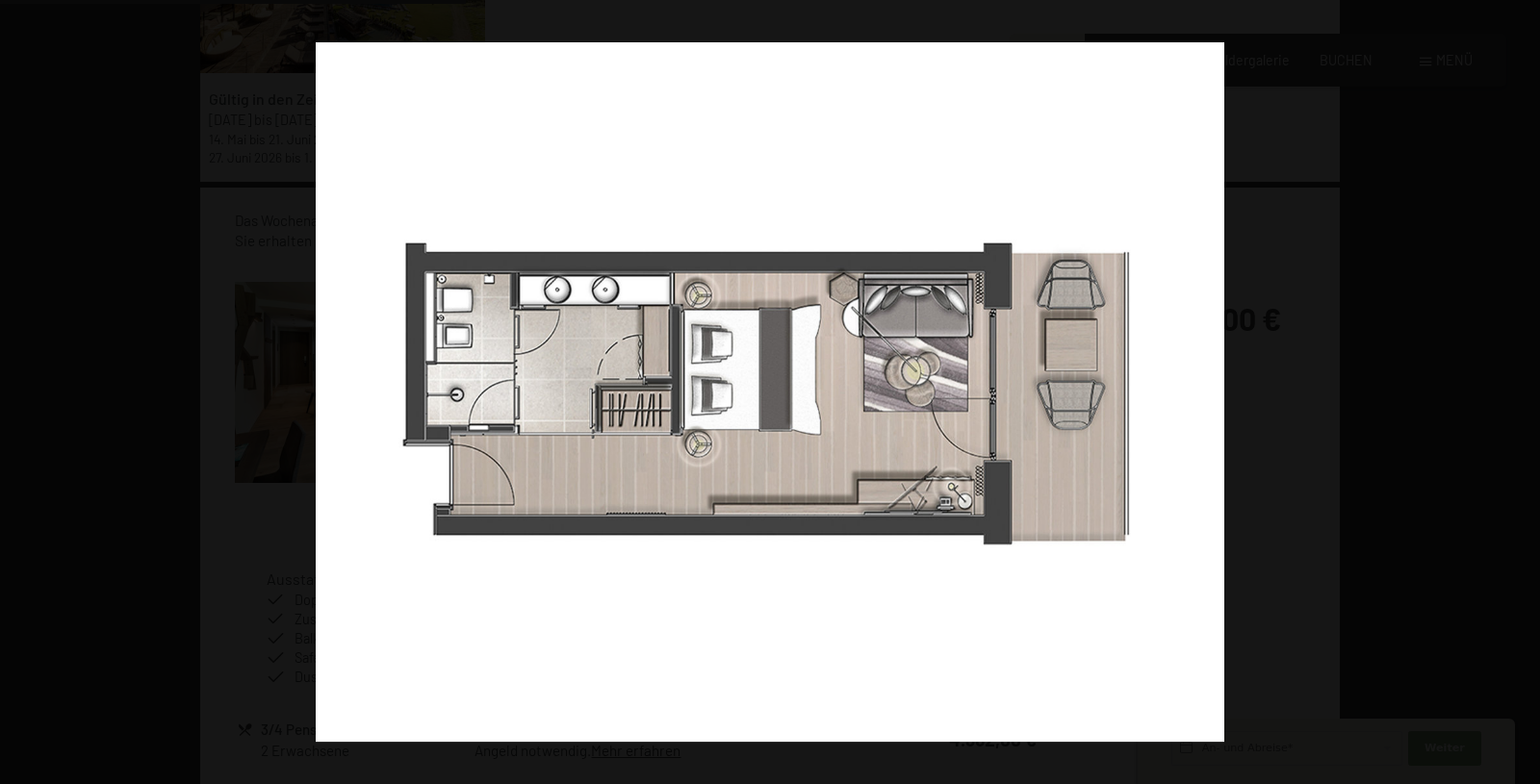
click at [1517, 394] on button "button" at bounding box center [1507, 392] width 68 height 96
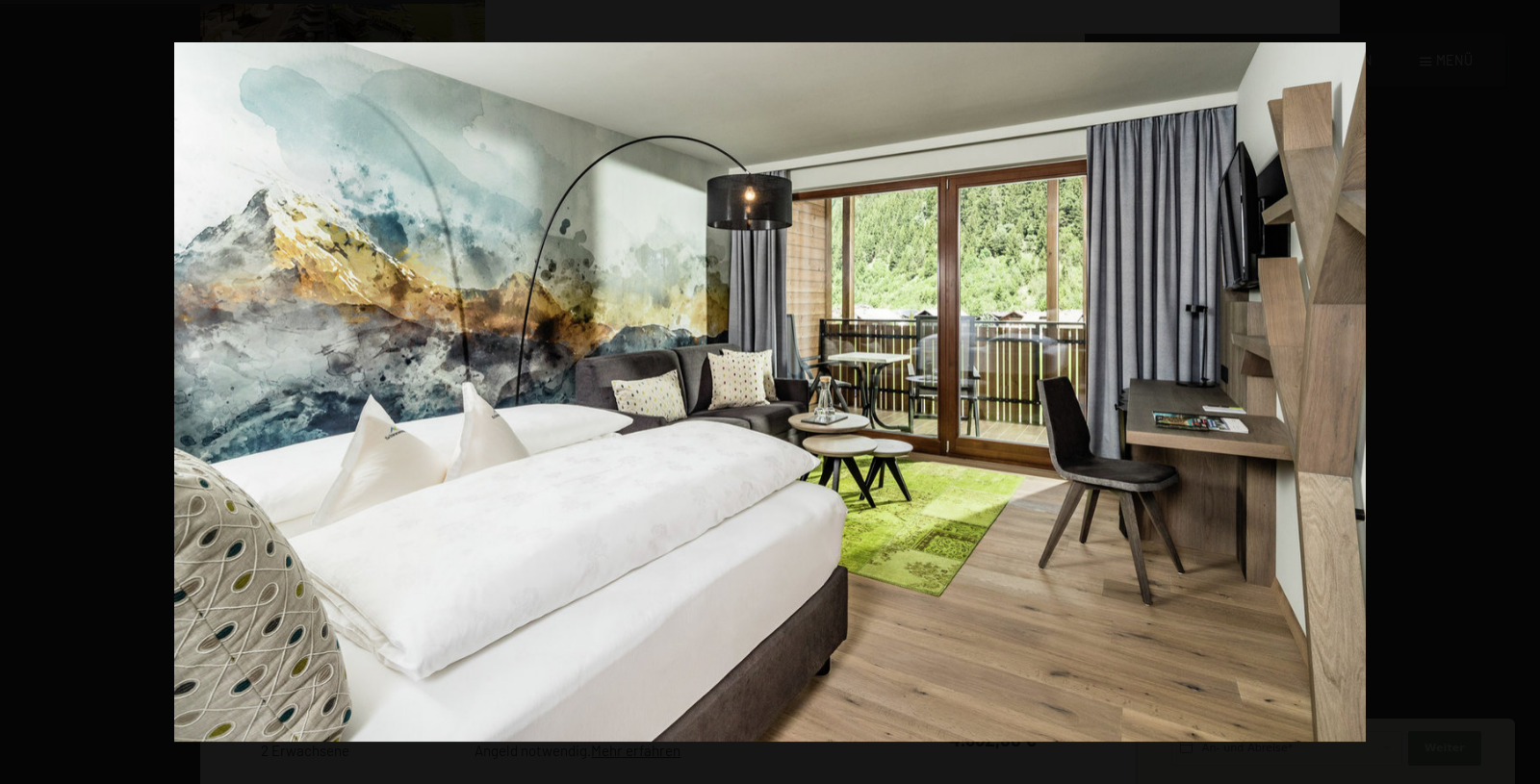
click at [1517, 394] on button "button" at bounding box center [1507, 392] width 68 height 96
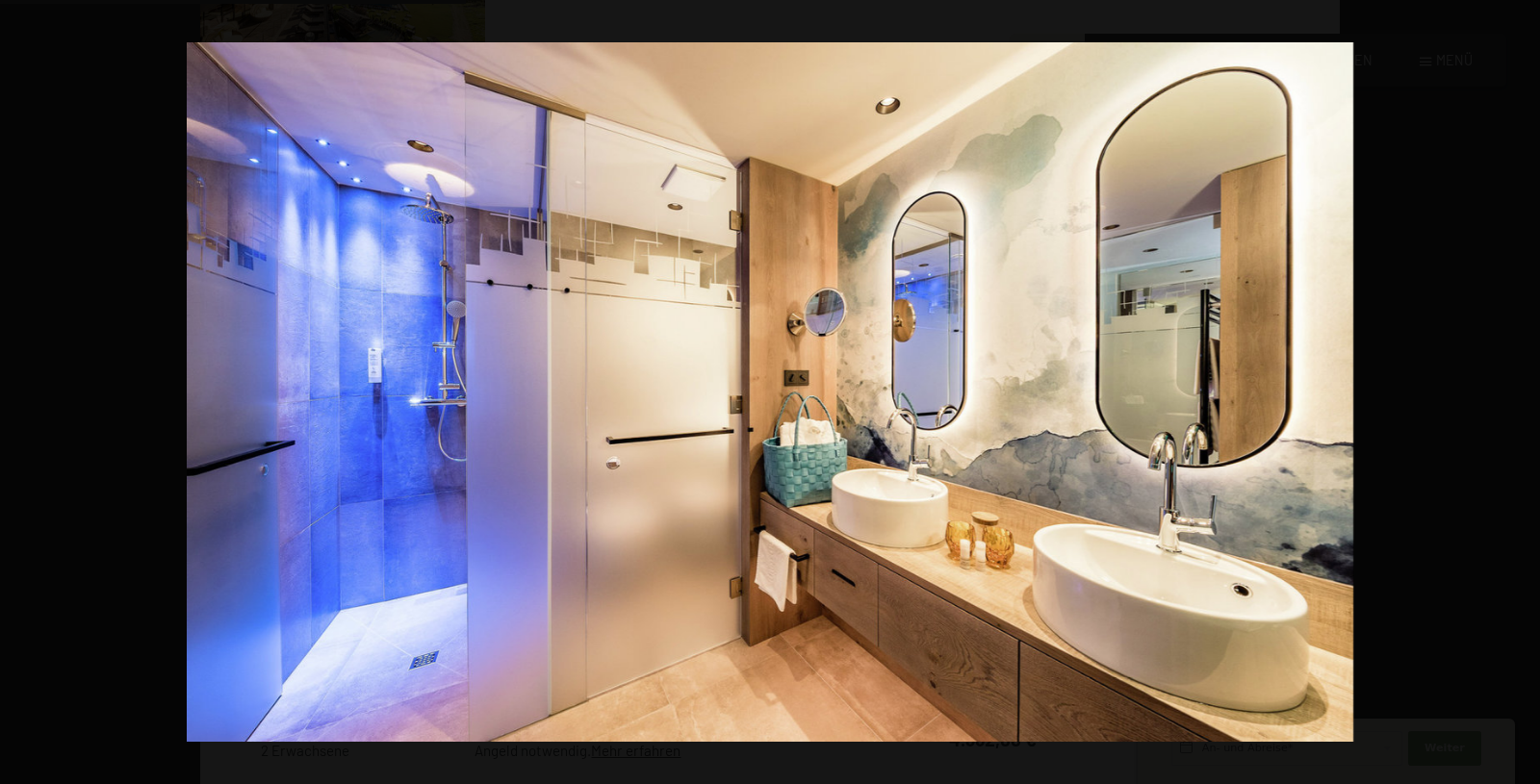
click at [1517, 394] on button "button" at bounding box center [1507, 392] width 68 height 96
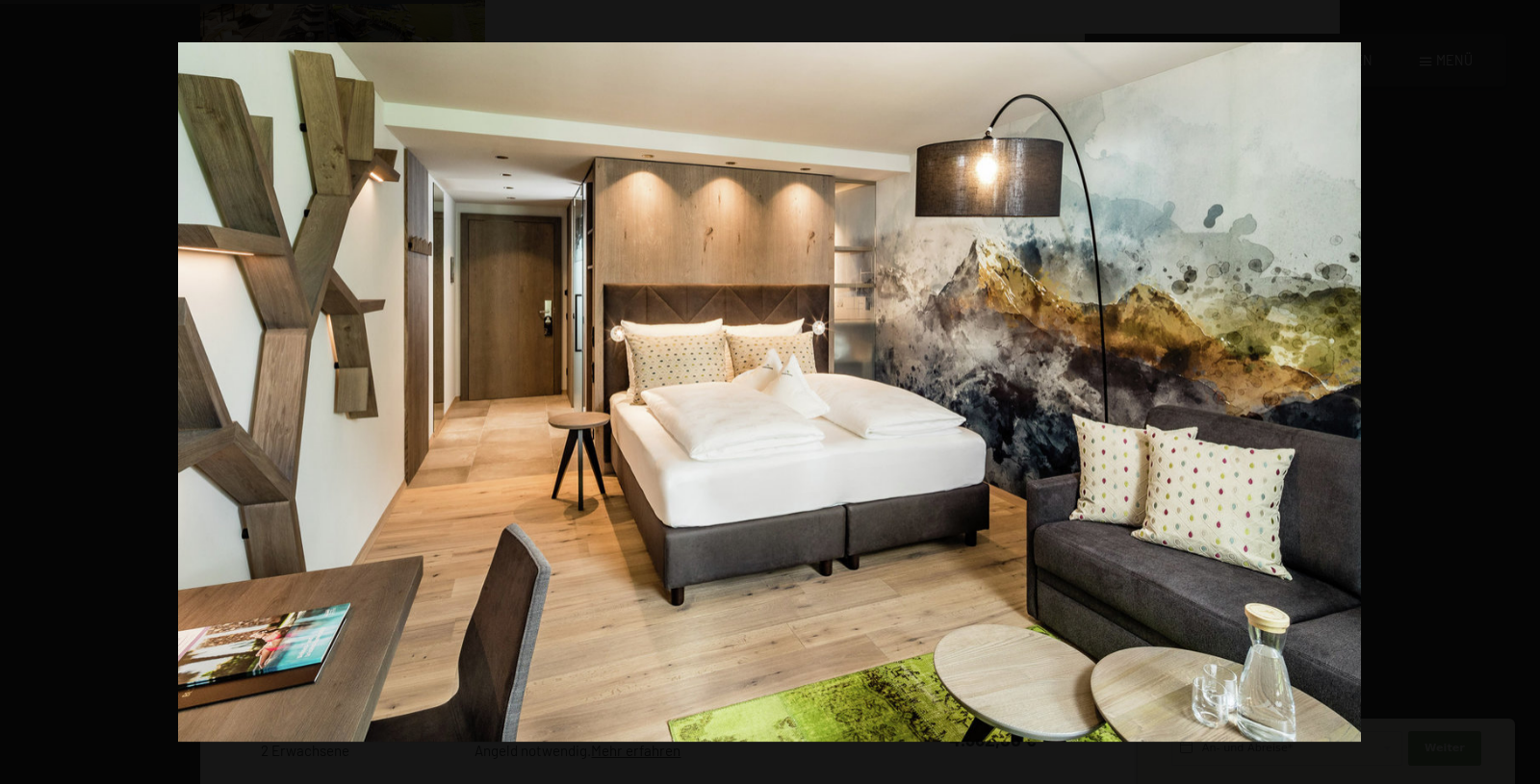
click at [1517, 394] on button "button" at bounding box center [1507, 392] width 68 height 96
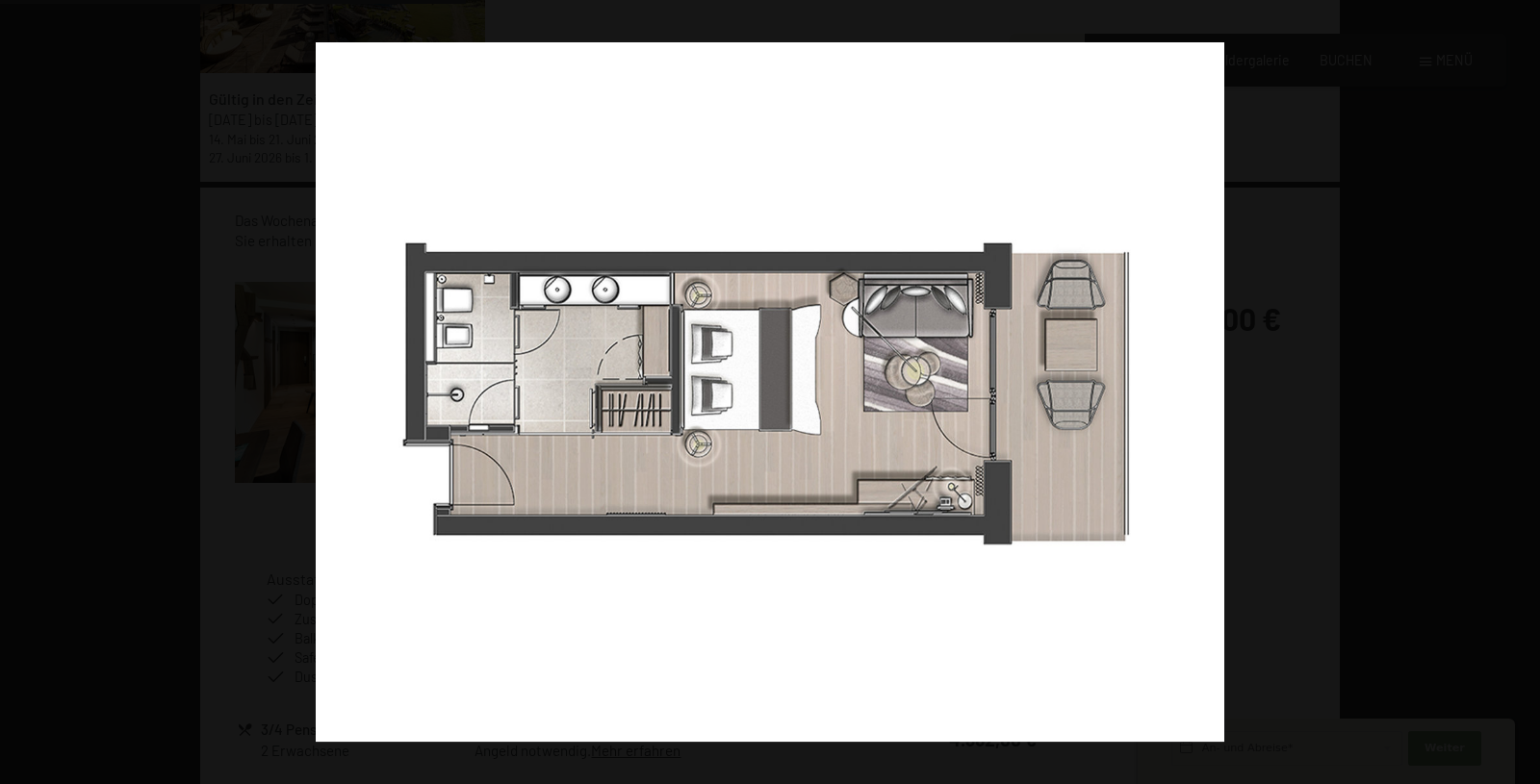
click at [1517, 394] on button "button" at bounding box center [1507, 392] width 68 height 96
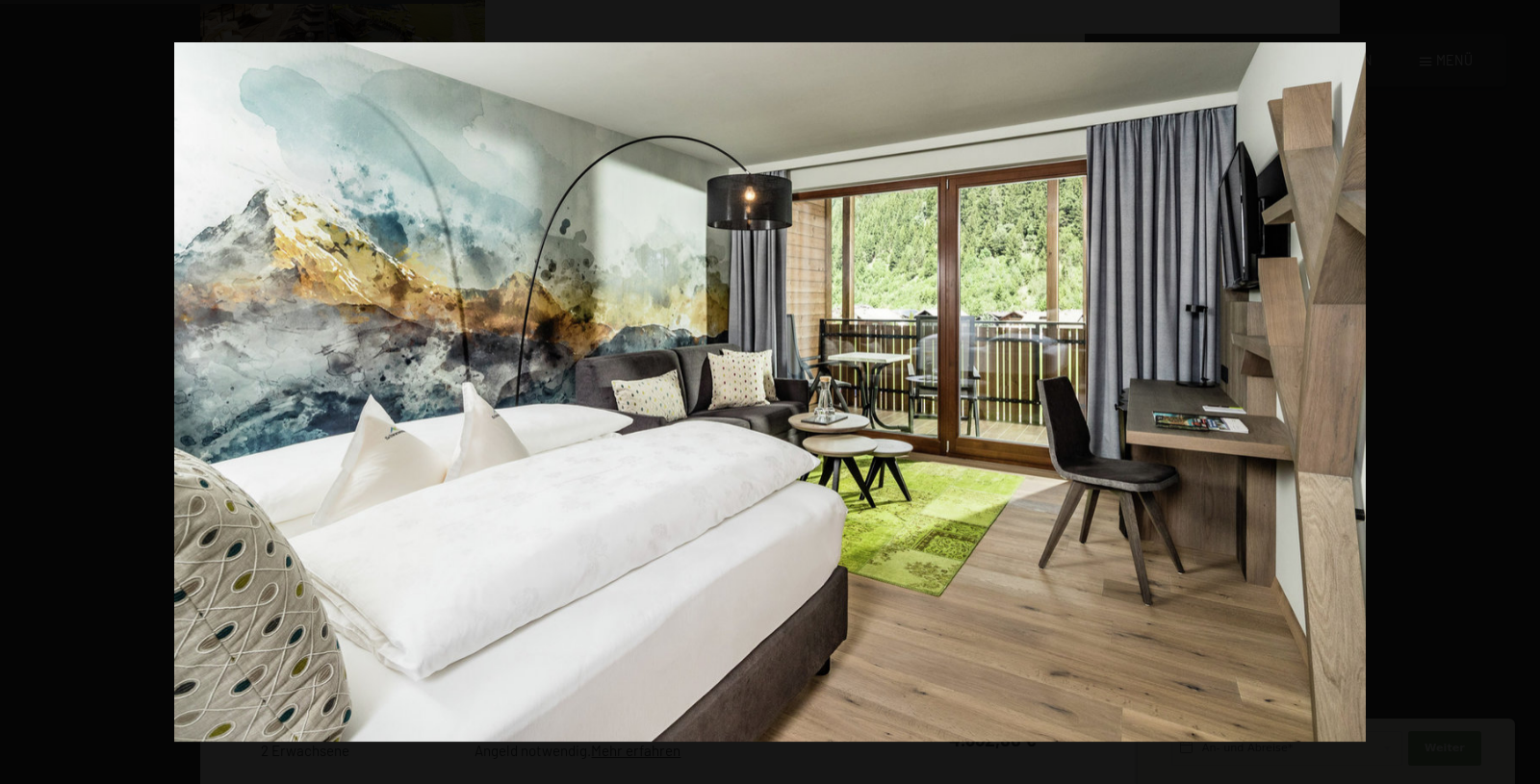
click at [1517, 394] on button "button" at bounding box center [1507, 392] width 68 height 96
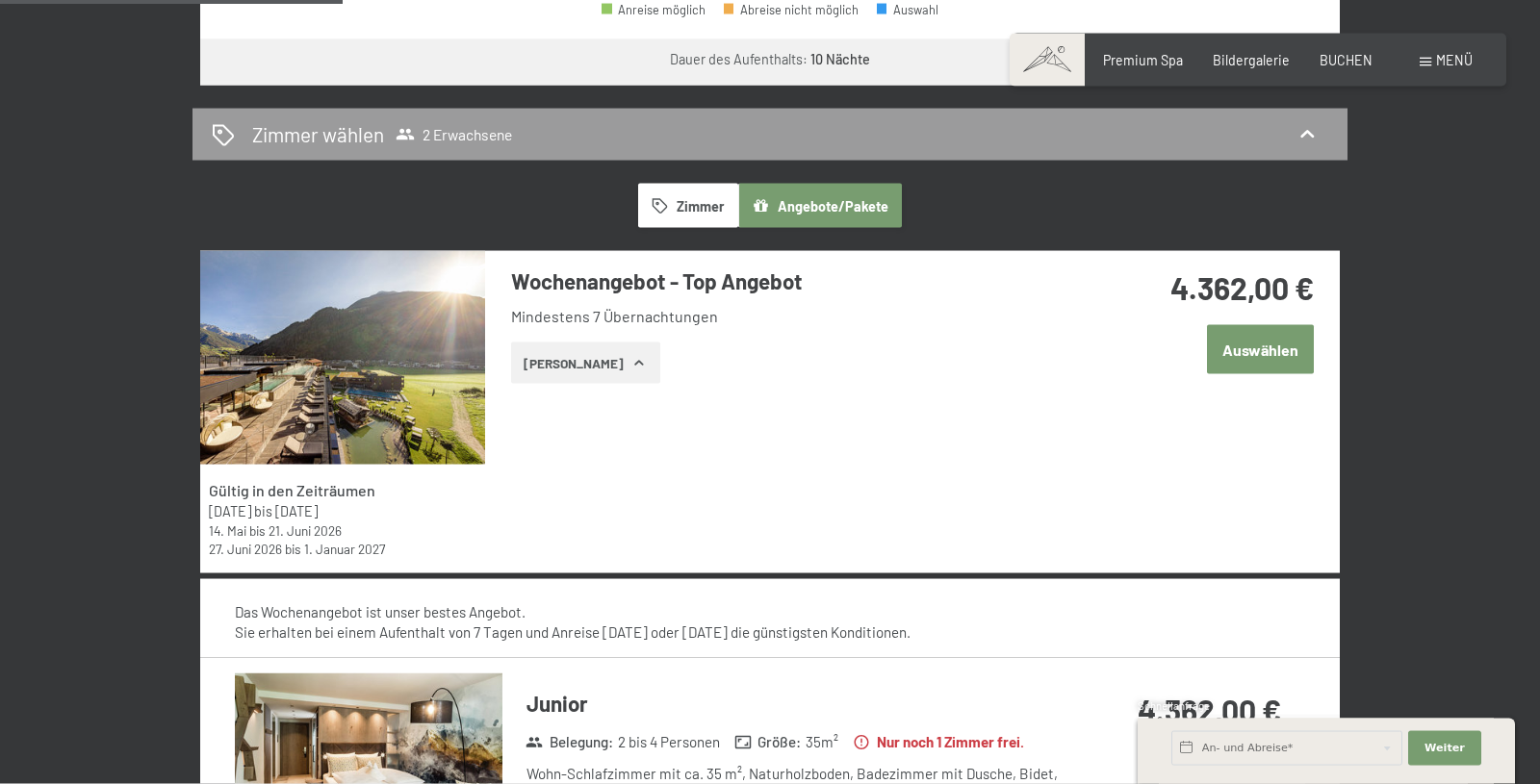
scroll to position [981, 0]
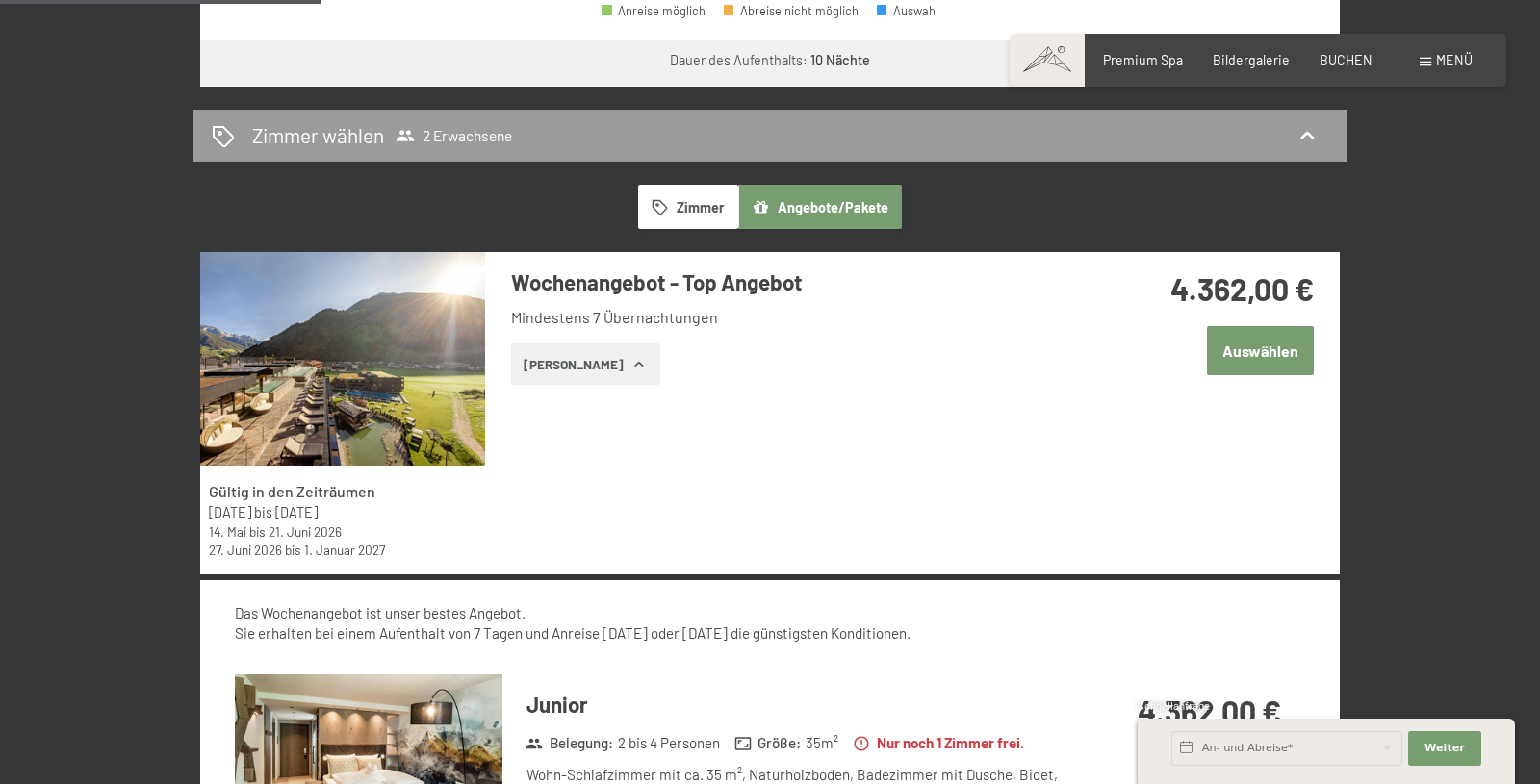
click at [1284, 351] on button "Auswählen" at bounding box center [1261, 350] width 107 height 49
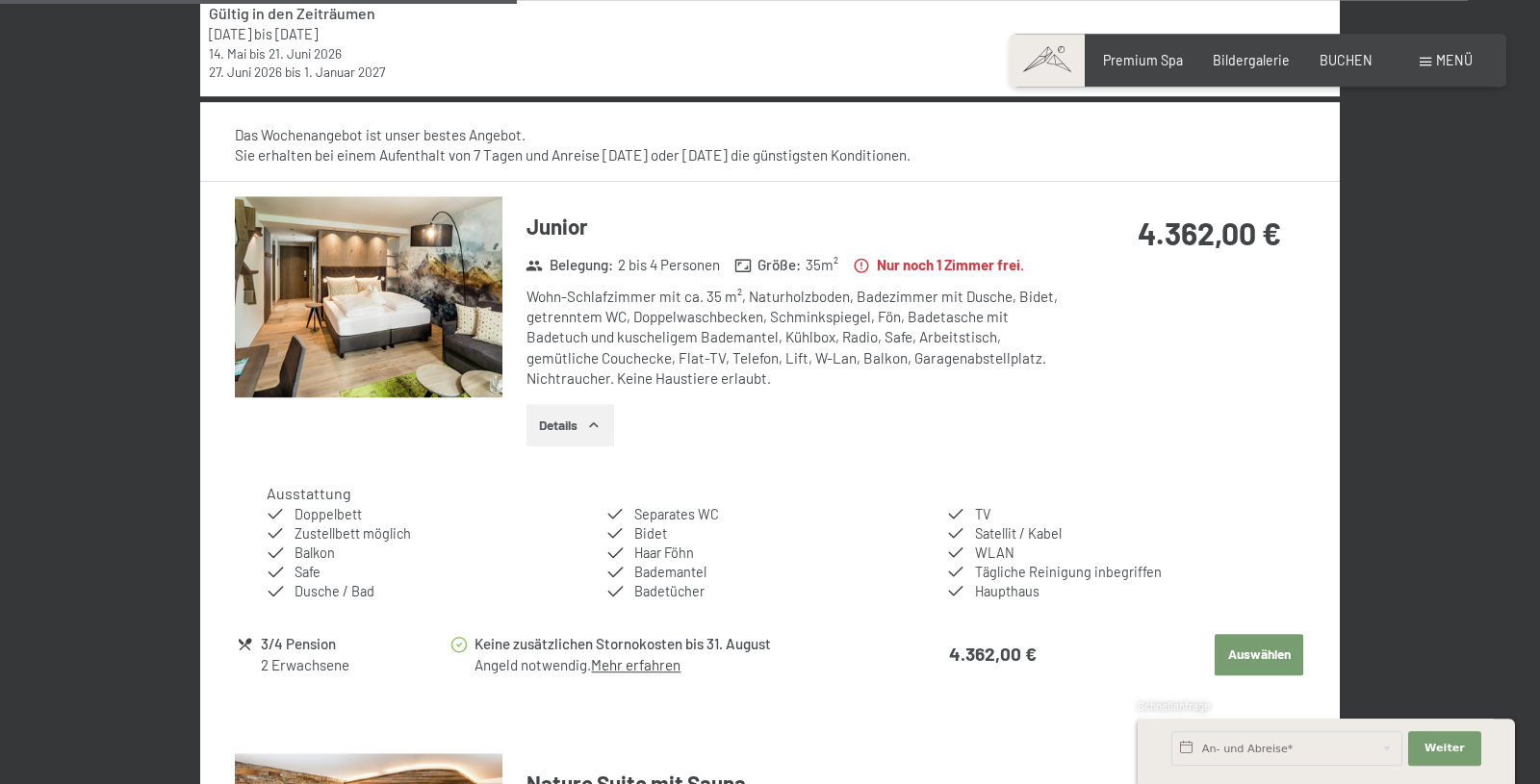
scroll to position [1457, 0]
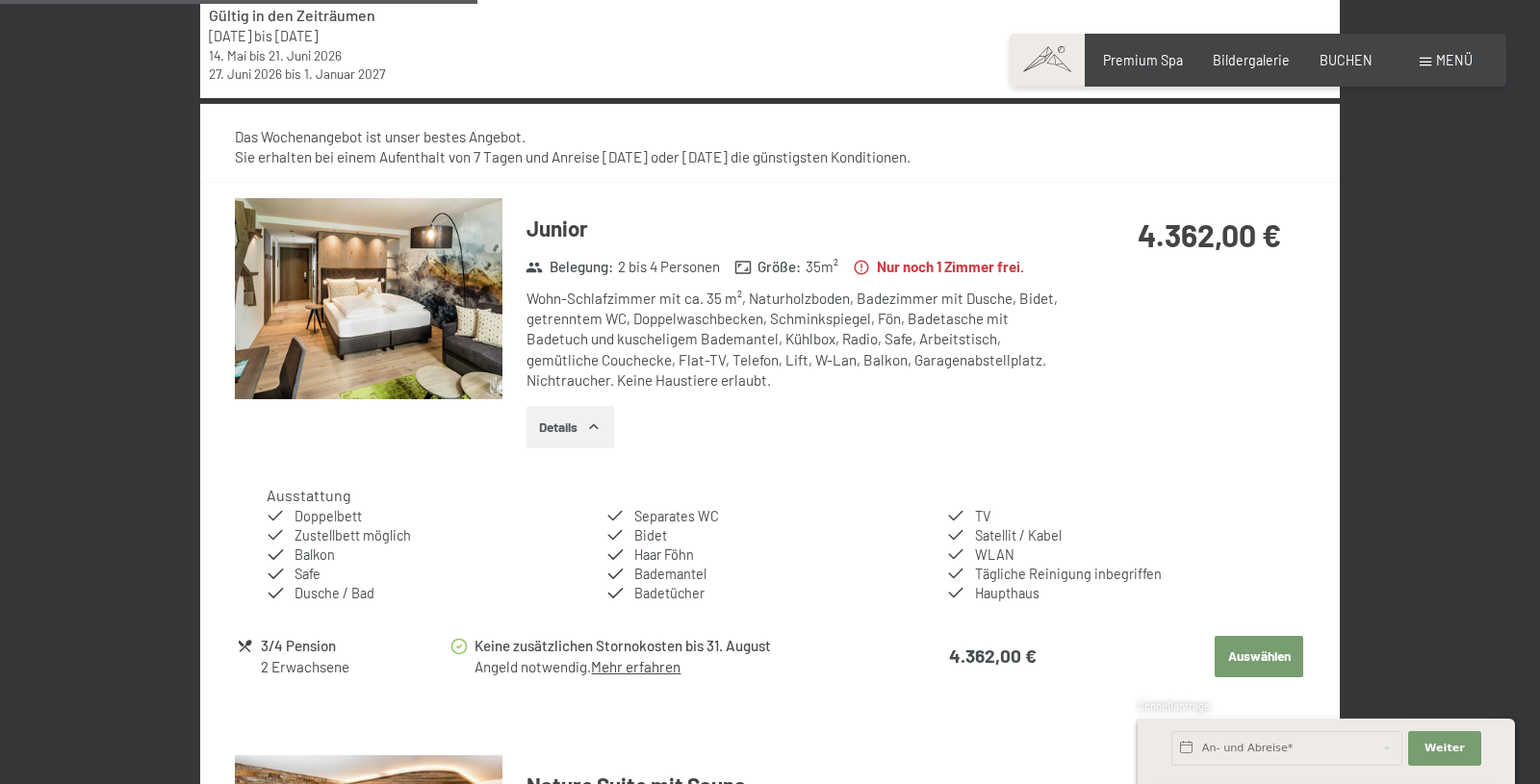
click at [415, 355] on img at bounding box center [368, 299] width 267 height 201
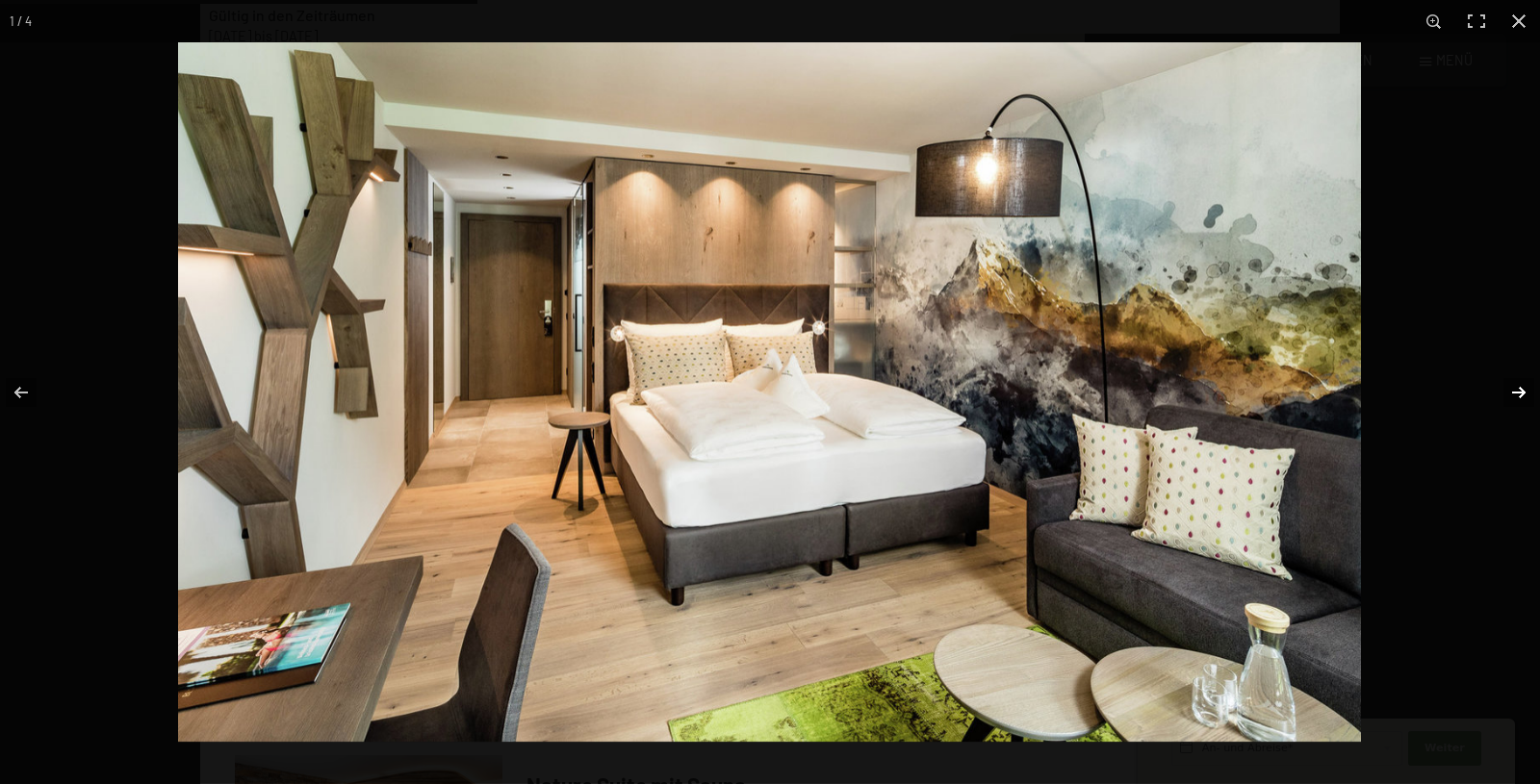
click at [1521, 394] on button "button" at bounding box center [1507, 392] width 68 height 96
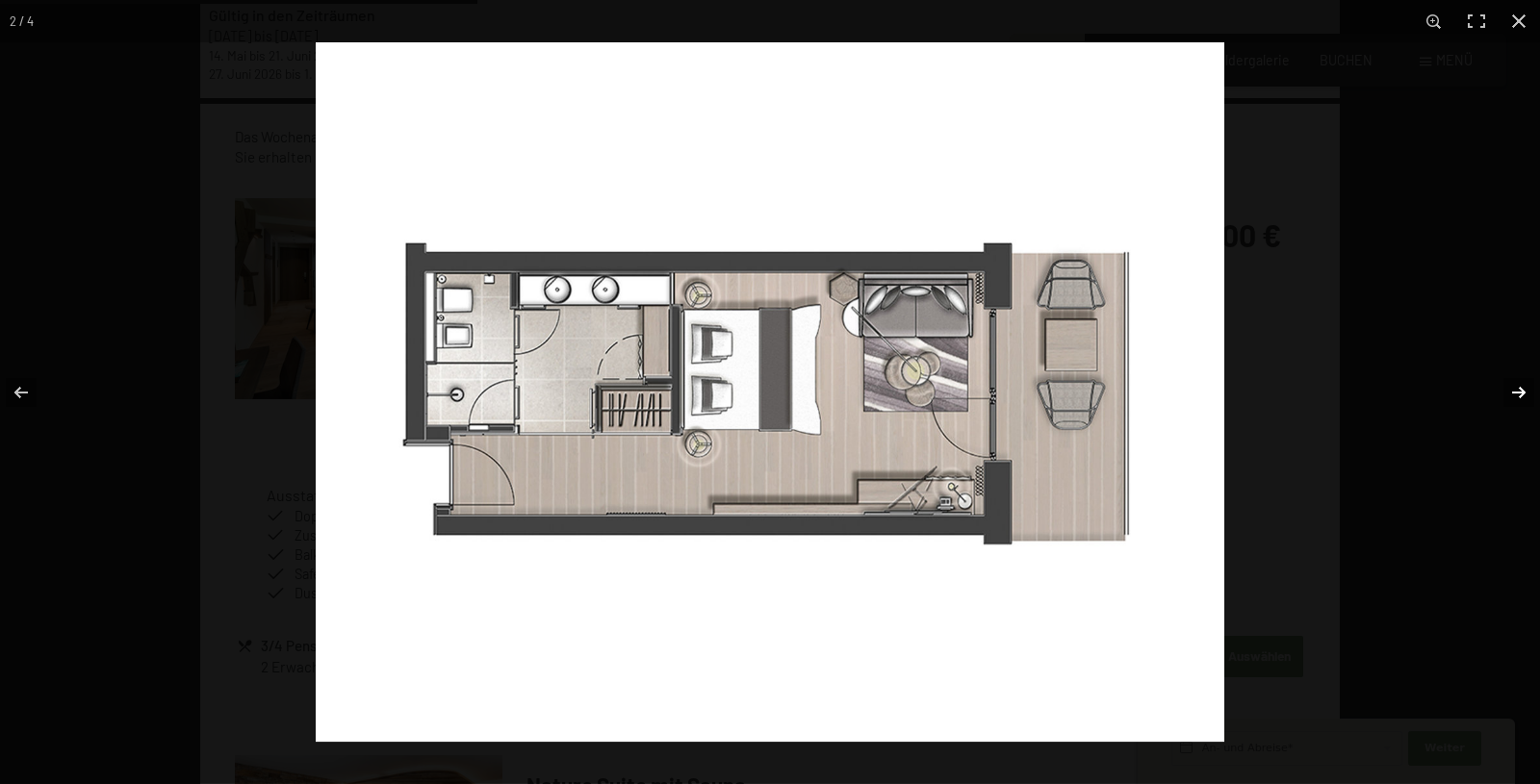
click at [1521, 394] on button "button" at bounding box center [1507, 392] width 68 height 96
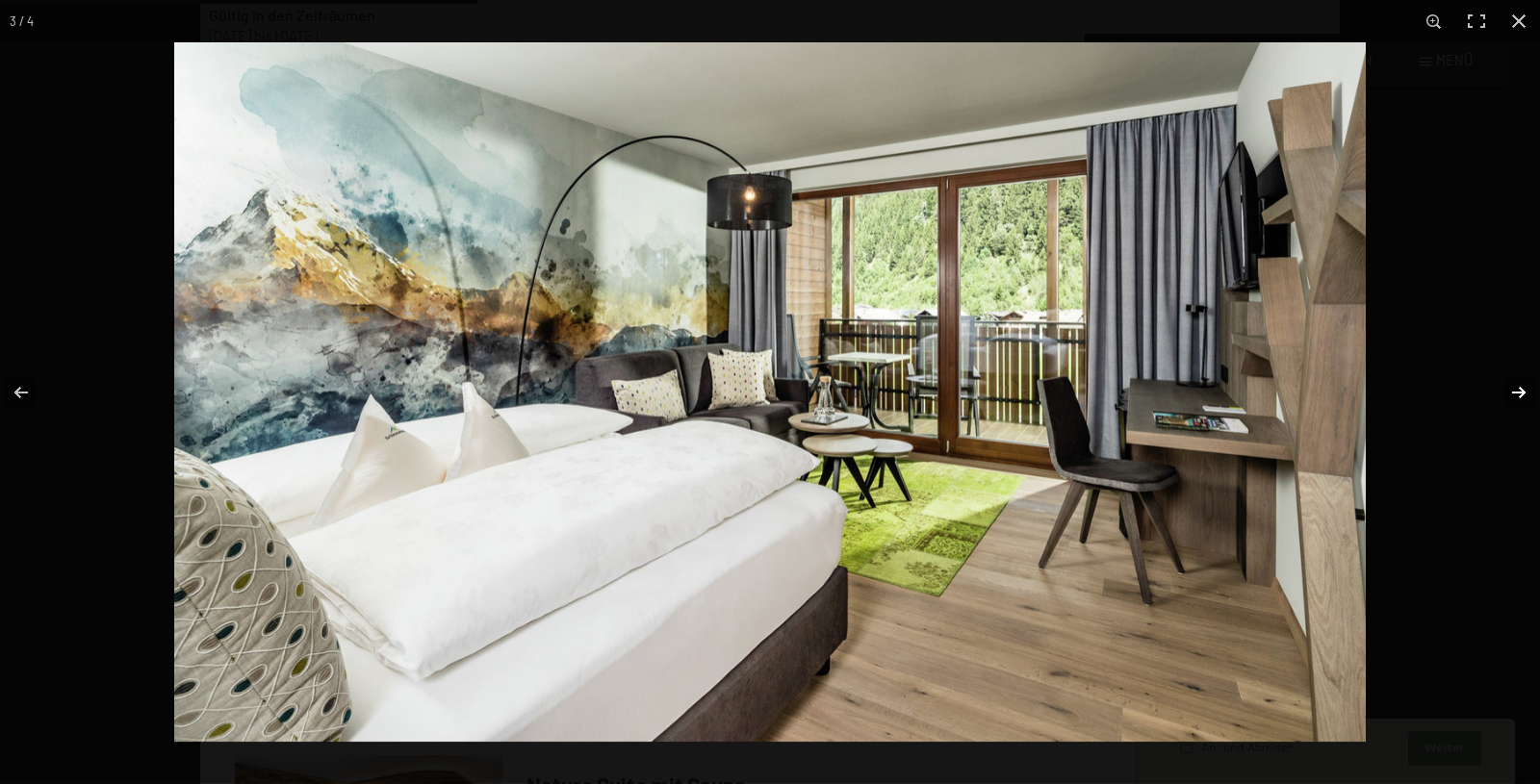
click at [1521, 394] on button "button" at bounding box center [1507, 392] width 68 height 96
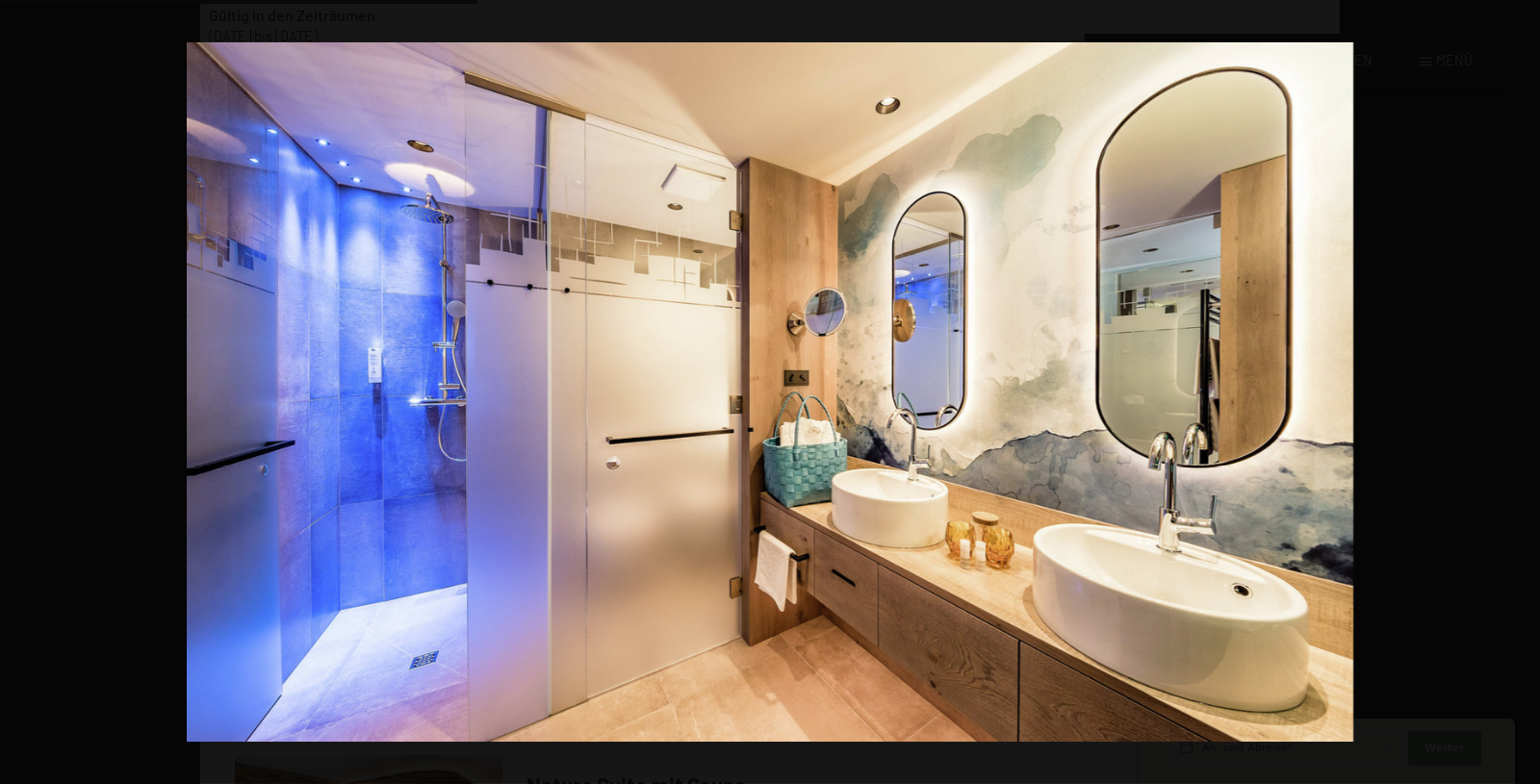
click at [1521, 394] on button "button" at bounding box center [1507, 392] width 68 height 96
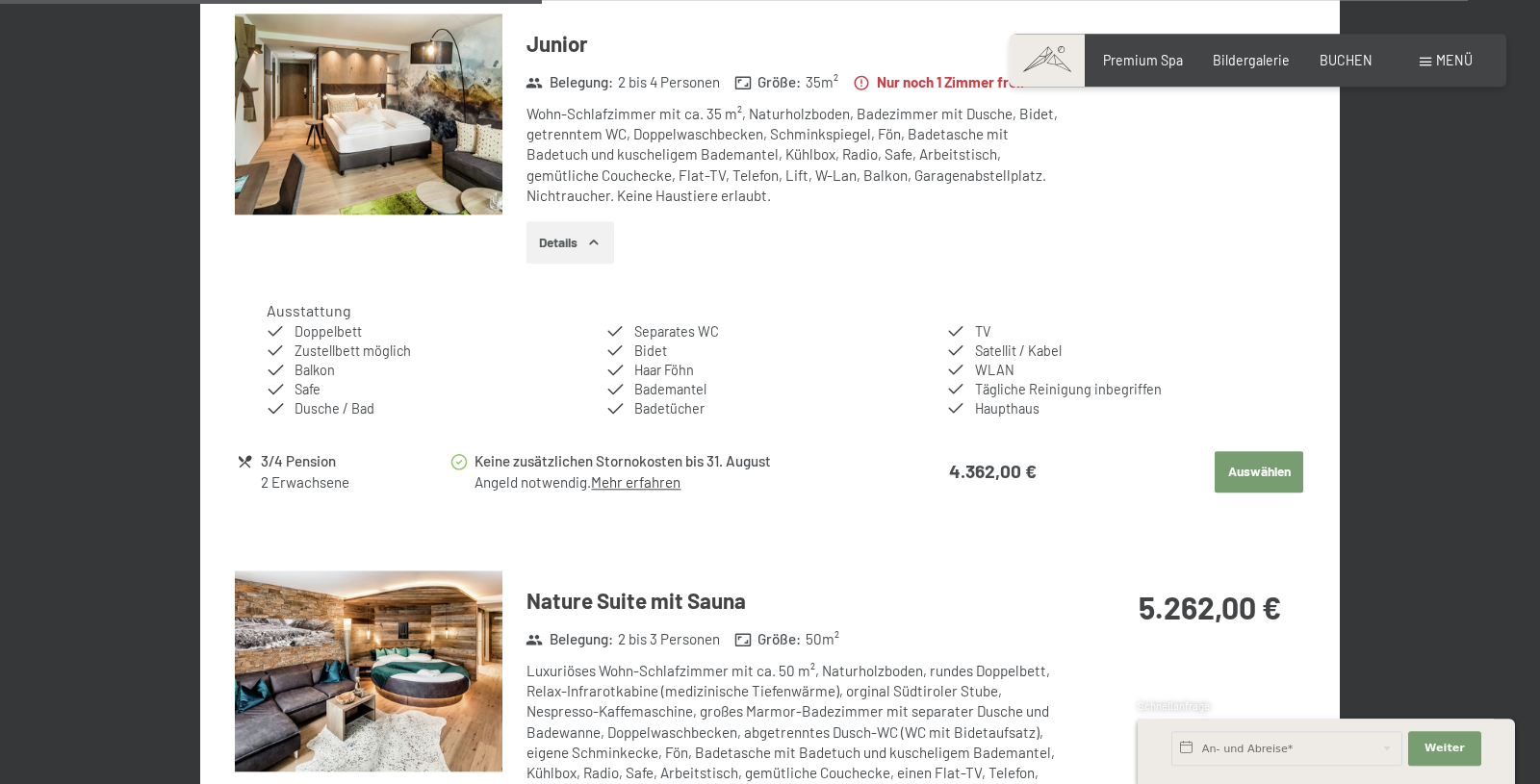
scroll to position [1654, 0]
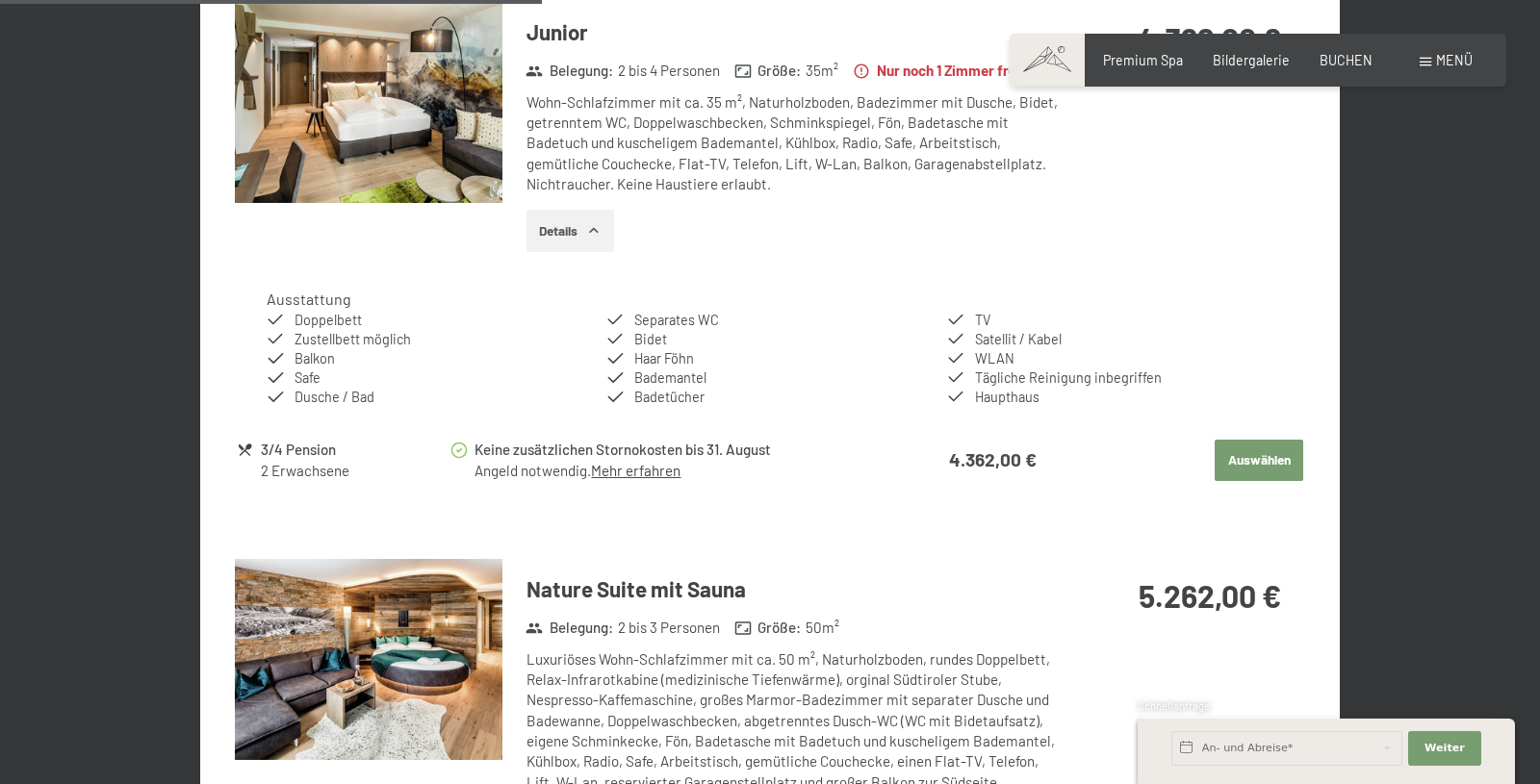
click at [291, 456] on div "3/4 Pension" at bounding box center [354, 450] width 188 height 22
click at [302, 477] on div "2 Erwachsene" at bounding box center [354, 471] width 188 height 20
click at [1229, 454] on button "Auswählen" at bounding box center [1259, 461] width 89 height 42
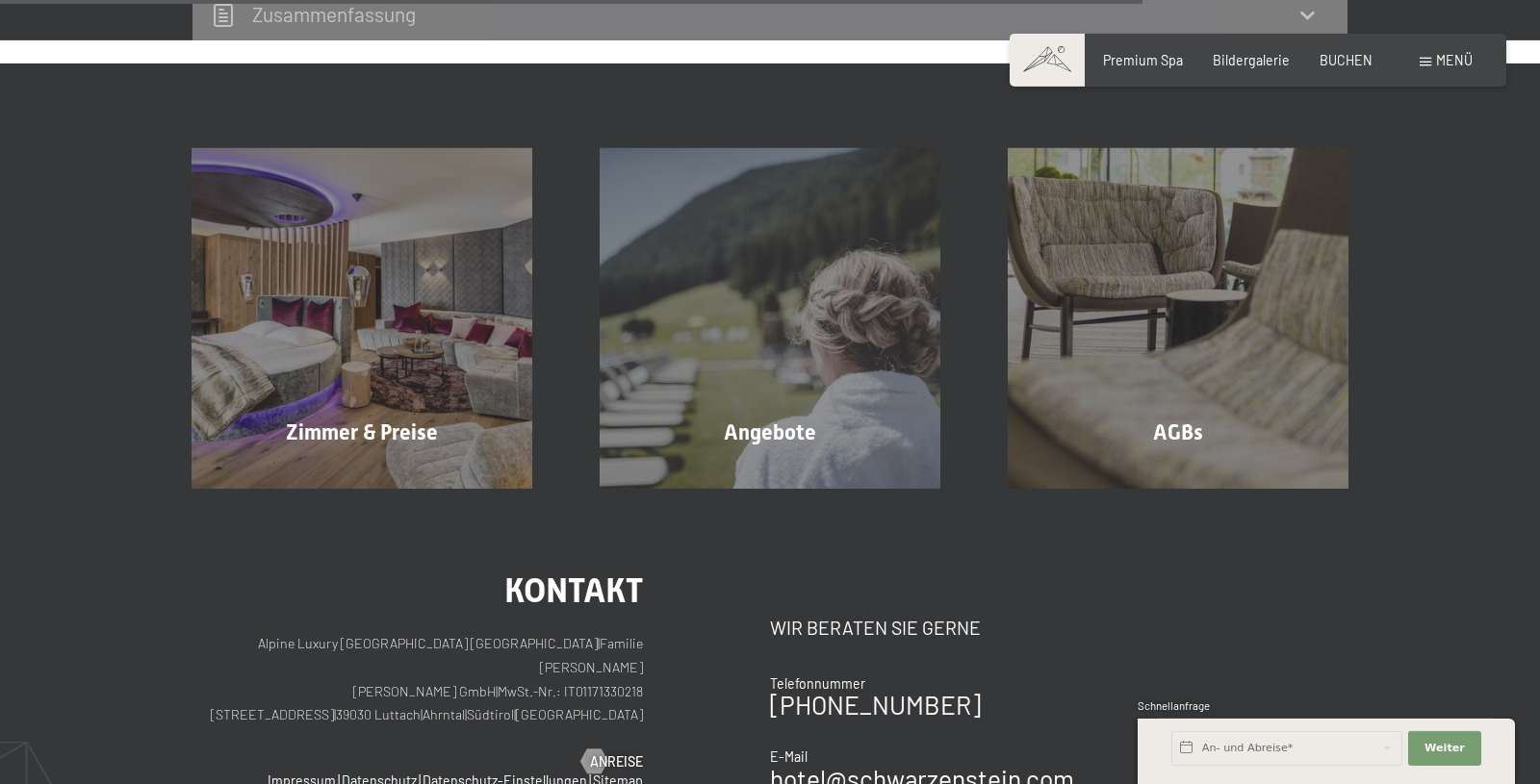
scroll to position [1766, 0]
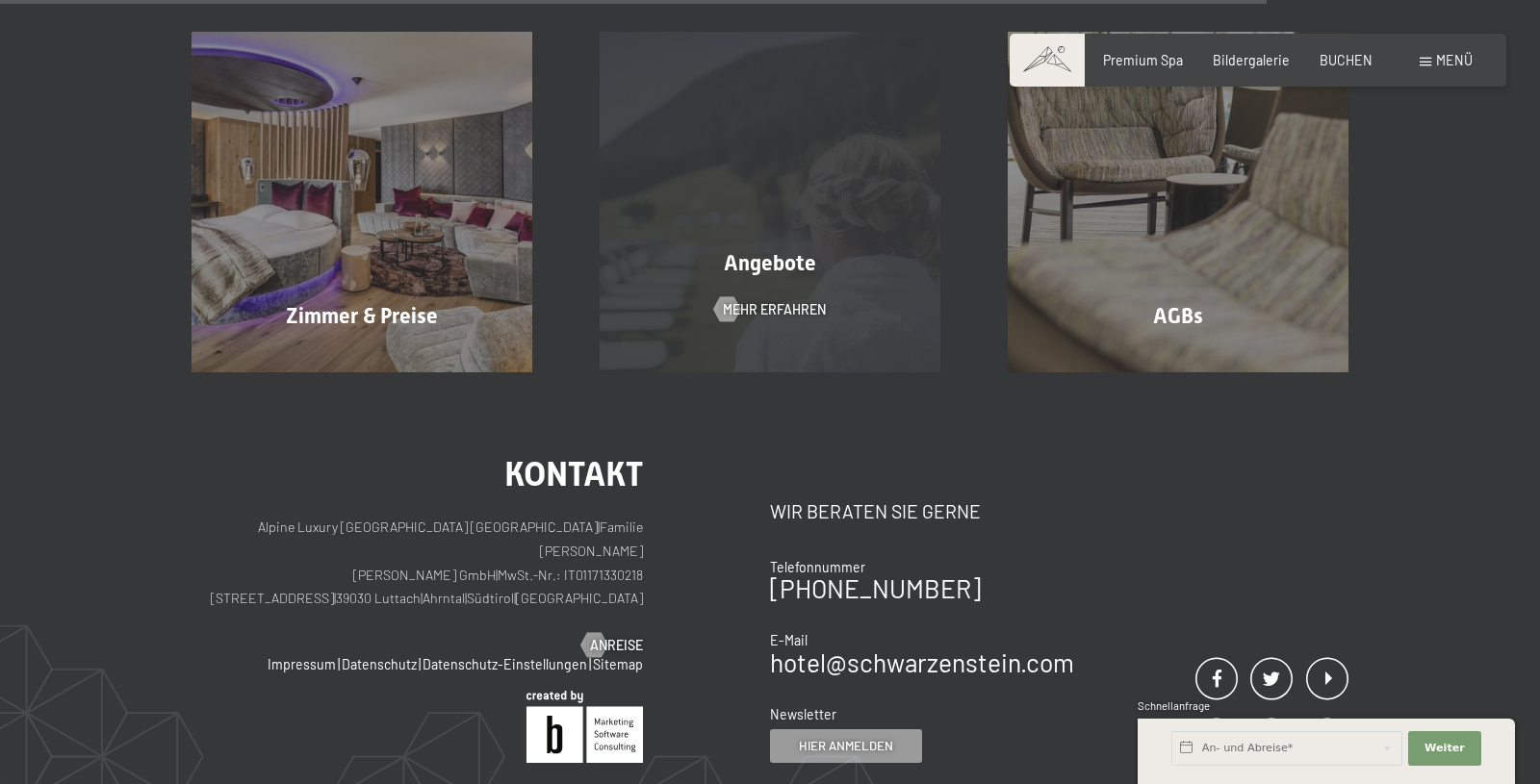
click at [736, 311] on div "Mehr erfahren" at bounding box center [770, 309] width 112 height 19
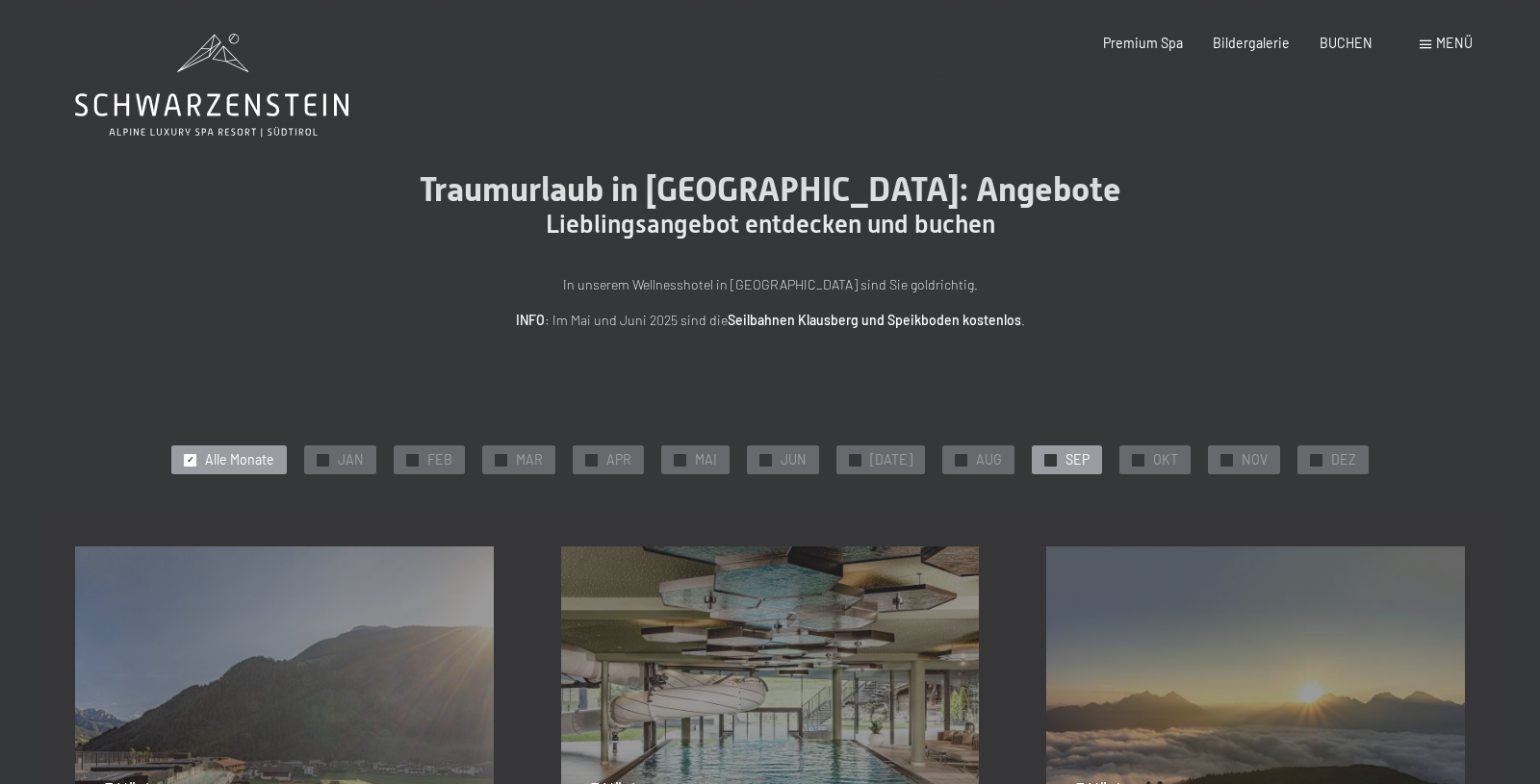
click at [1047, 457] on span "✓" at bounding box center [1051, 460] width 8 height 12
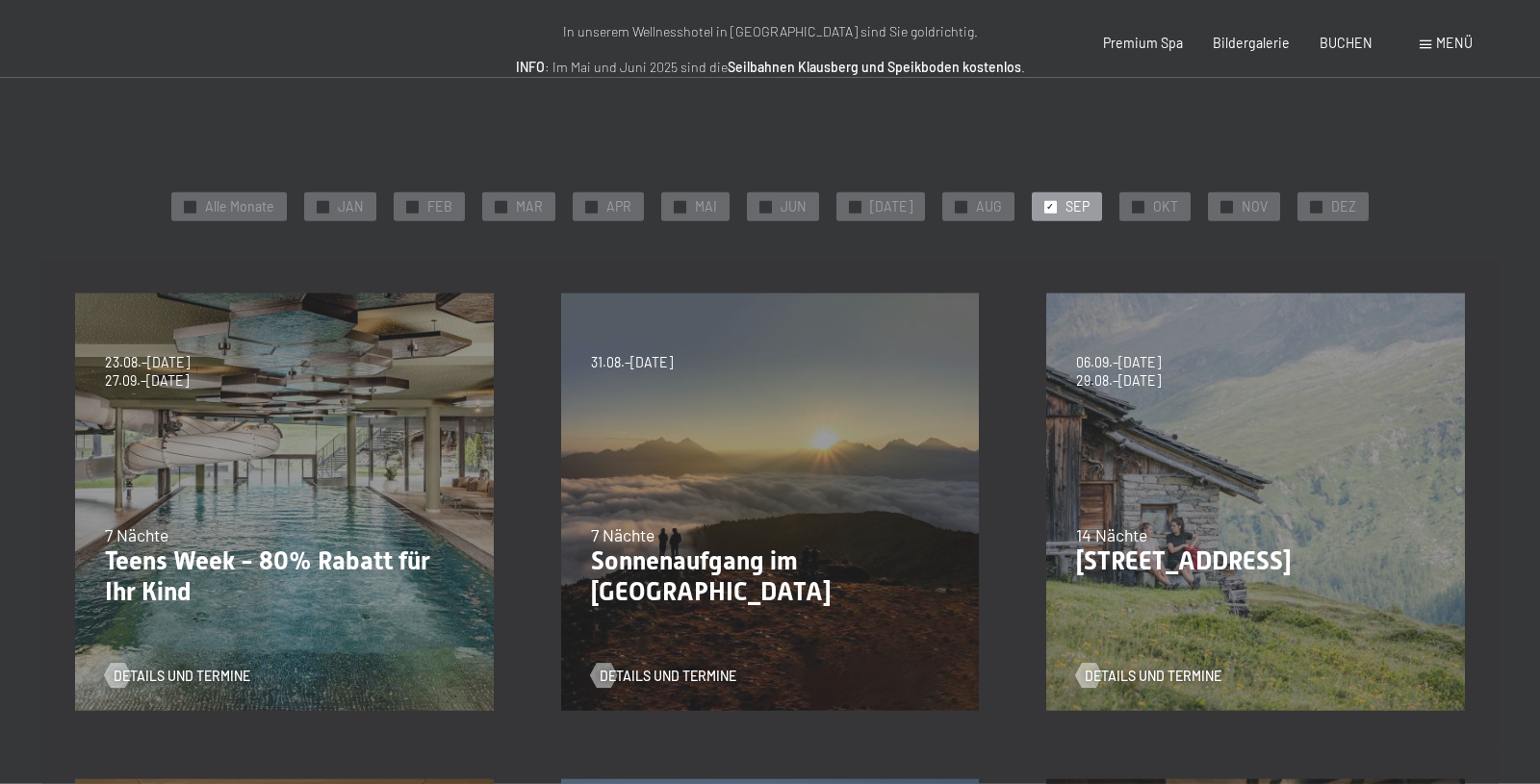
scroll to position [294, 0]
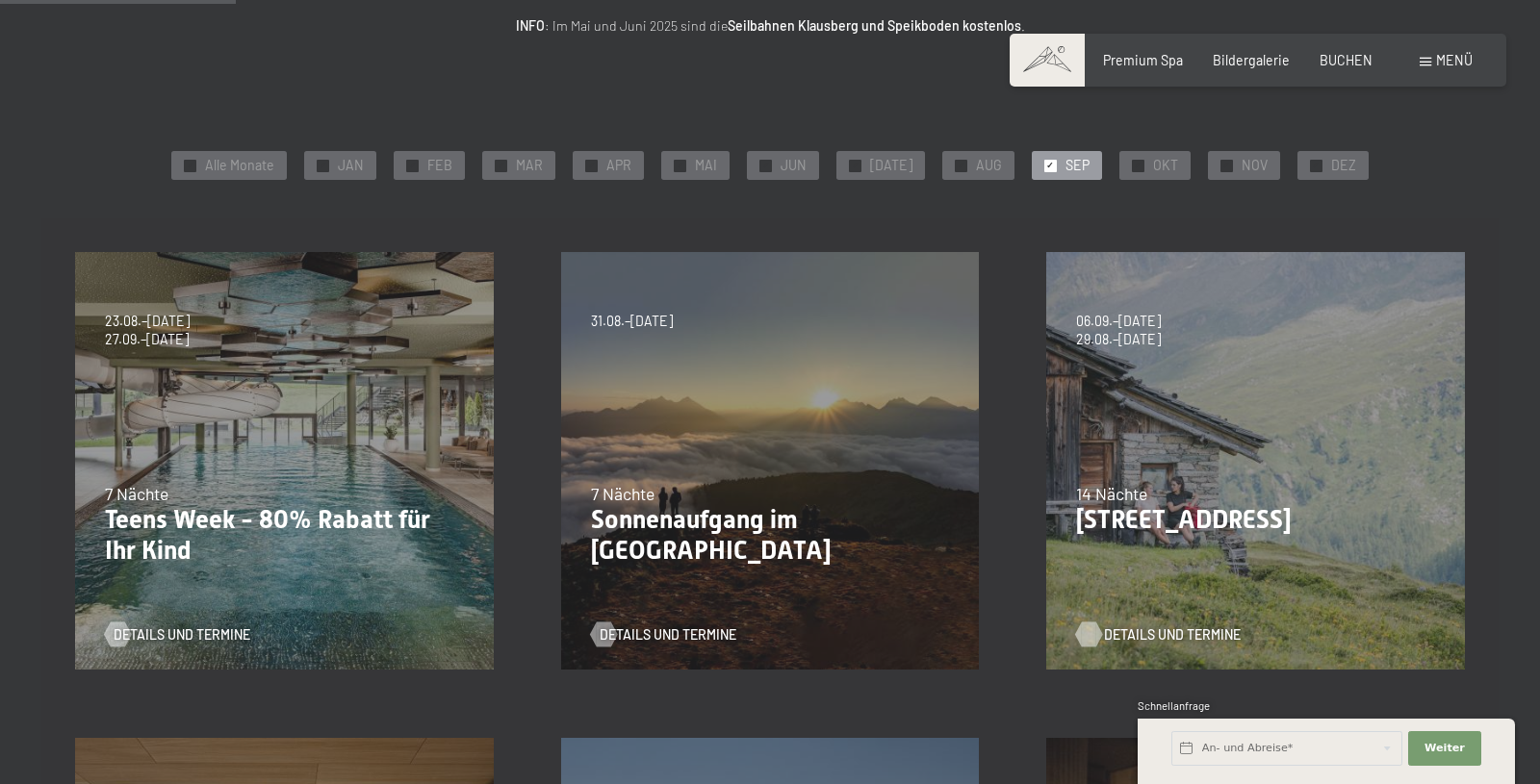
click at [1194, 642] on span "Details und Termine" at bounding box center [1172, 634] width 137 height 19
